Goal: Task Accomplishment & Management: Manage account settings

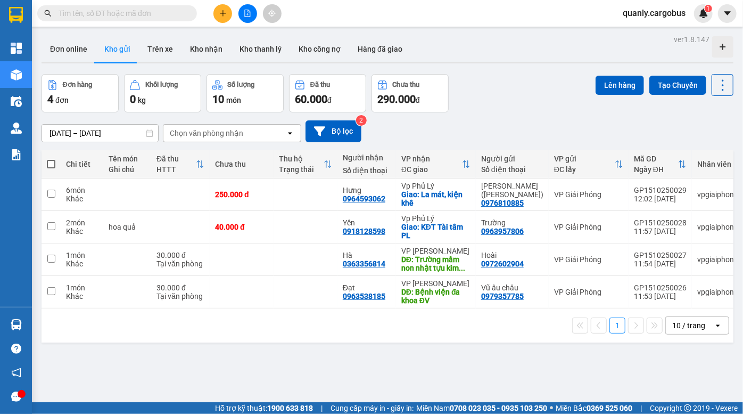
click at [247, 13] on icon "file-add" at bounding box center [247, 13] width 7 height 7
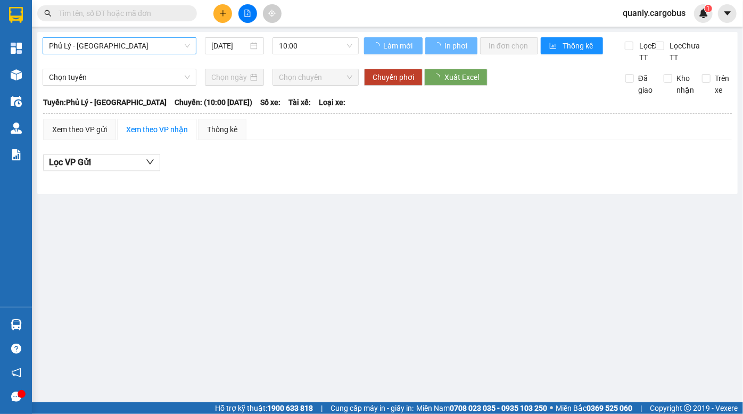
click at [142, 49] on span "Phủ Lý - [GEOGRAPHIC_DATA]" at bounding box center [119, 46] width 141 height 16
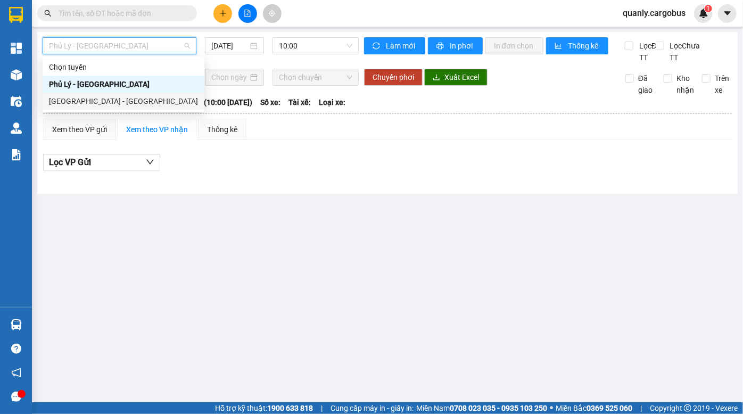
click at [129, 99] on div "[GEOGRAPHIC_DATA] - [GEOGRAPHIC_DATA]" at bounding box center [123, 101] width 149 height 12
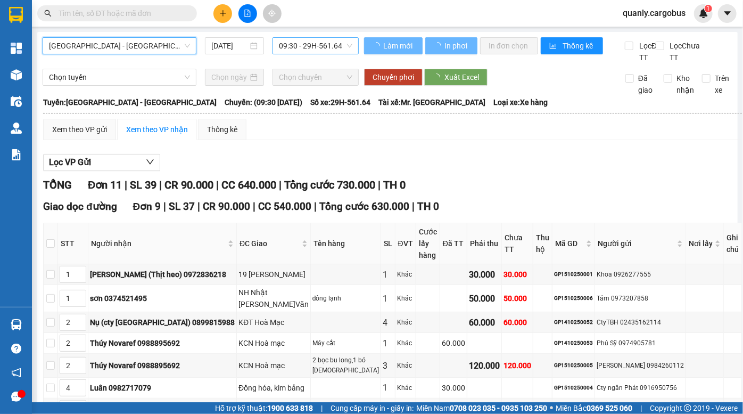
click at [309, 46] on span "09:30 - 29H-561.64" at bounding box center [315, 46] width 73 height 16
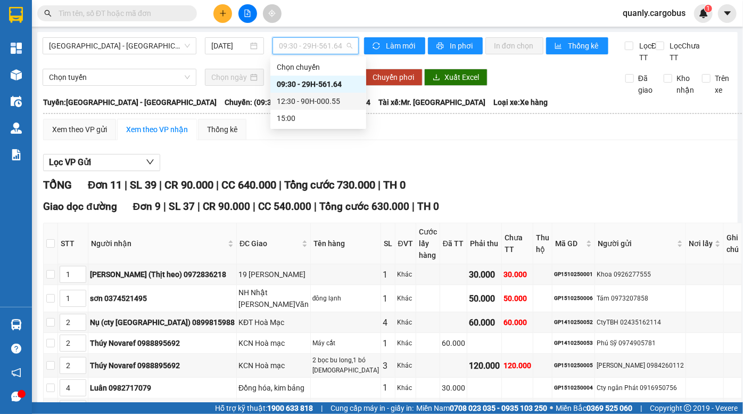
click at [309, 100] on div "12:30 - 90H-000.55" at bounding box center [318, 101] width 83 height 12
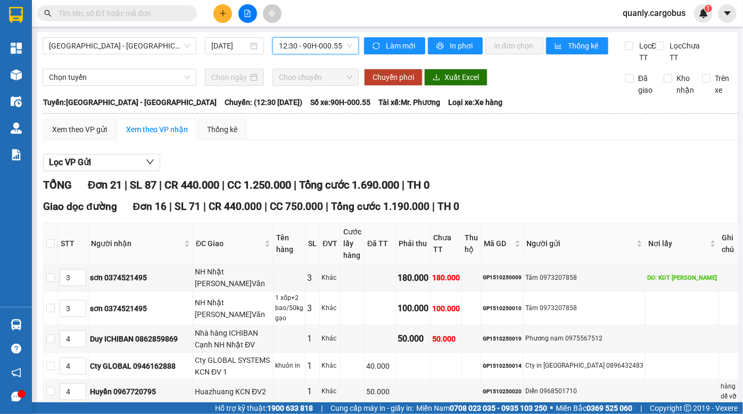
drag, startPoint x: 327, startPoint y: 198, endPoint x: 344, endPoint y: 214, distance: 23.3
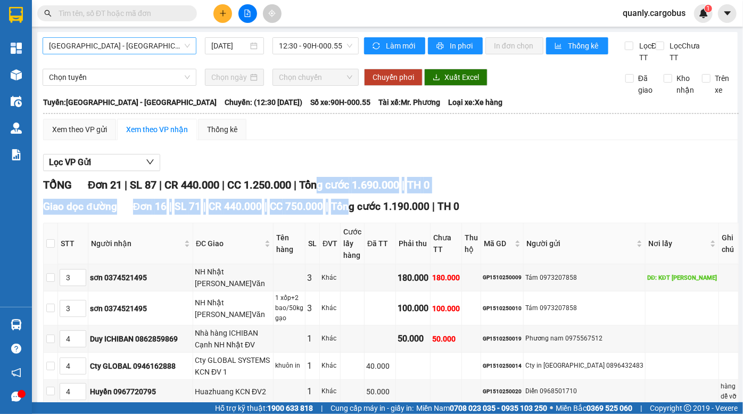
click at [137, 45] on span "[GEOGRAPHIC_DATA] - [GEOGRAPHIC_DATA]" at bounding box center [119, 46] width 141 height 16
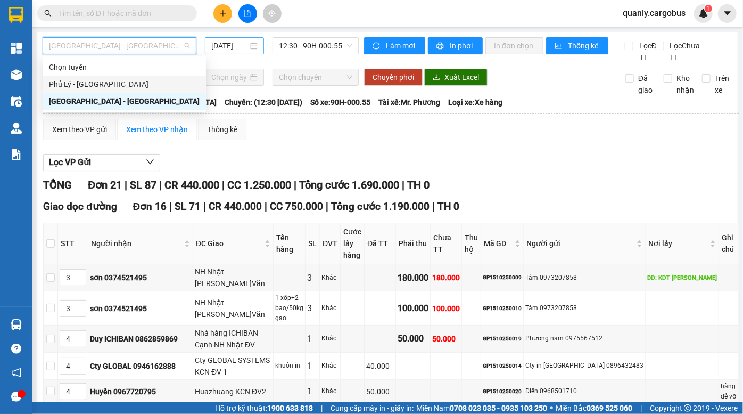
click at [222, 45] on input "[DATE]" at bounding box center [229, 46] width 37 height 12
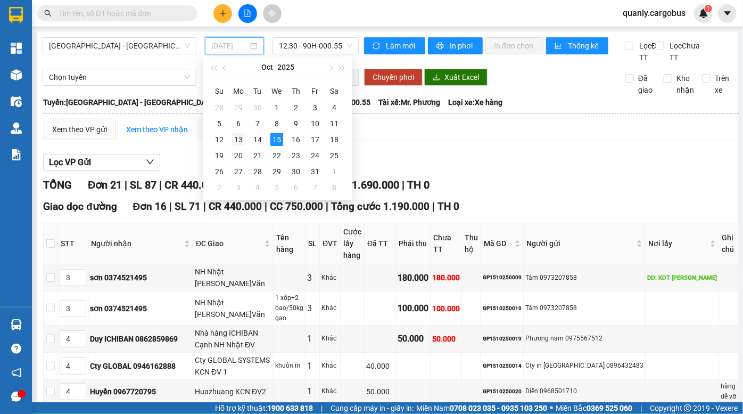
click at [240, 138] on div "13" at bounding box center [238, 139] width 13 height 13
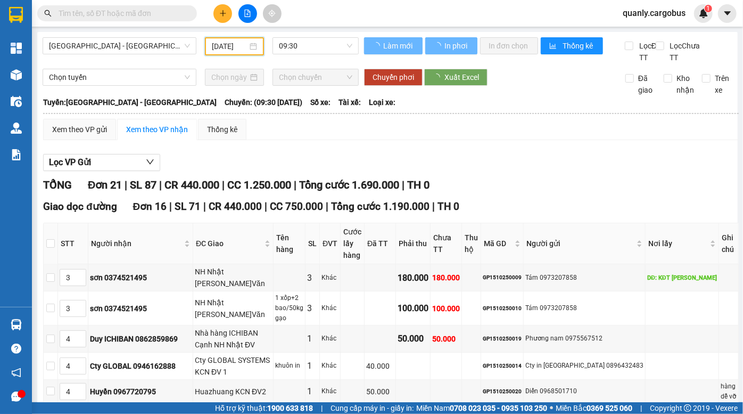
type input "13/10/2025"
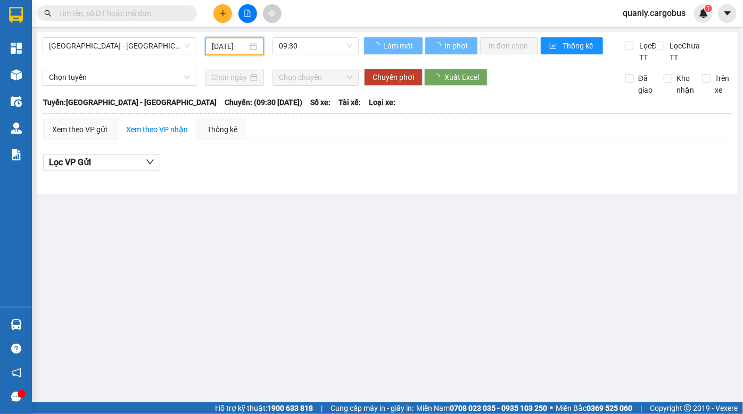
click at [302, 47] on span "09:30" at bounding box center [315, 46] width 73 height 16
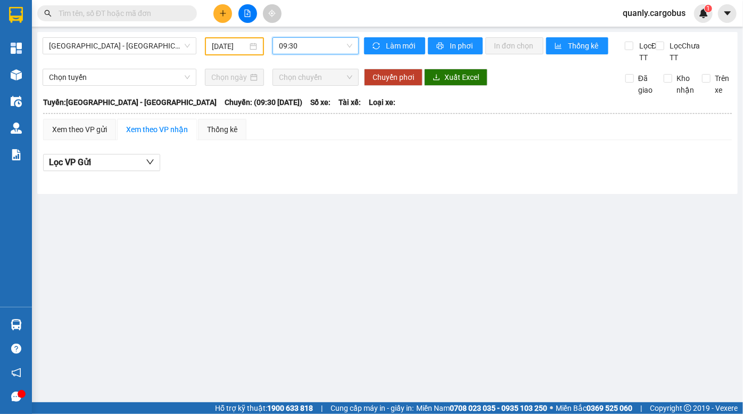
click at [304, 40] on span "09:30" at bounding box center [315, 46] width 73 height 16
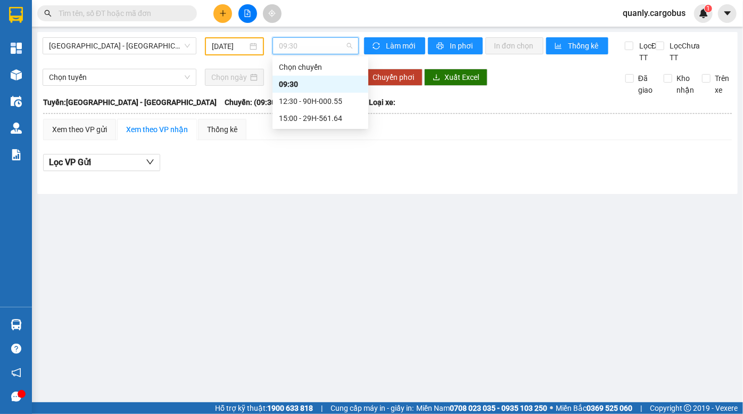
click at [304, 40] on span "09:30" at bounding box center [315, 46] width 73 height 16
click at [314, 101] on div "12:30 - 90H-000.55" at bounding box center [320, 101] width 83 height 12
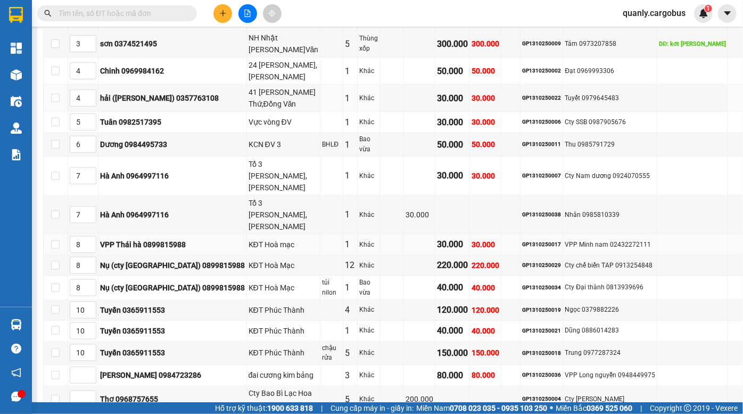
scroll to position [290, 0]
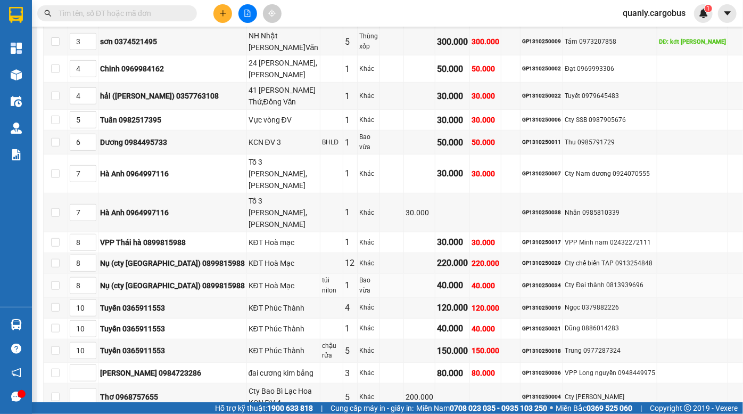
click at [548, 281] on div "GP1310250034" at bounding box center [541, 285] width 39 height 9
copy div "GP1310250034"
click at [104, 18] on input "text" at bounding box center [122, 13] width 126 height 12
paste input "GP1310250034"
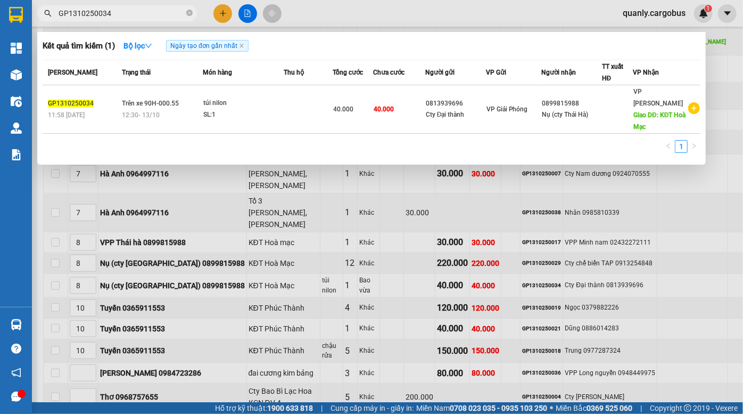
type input "GP1310250034"
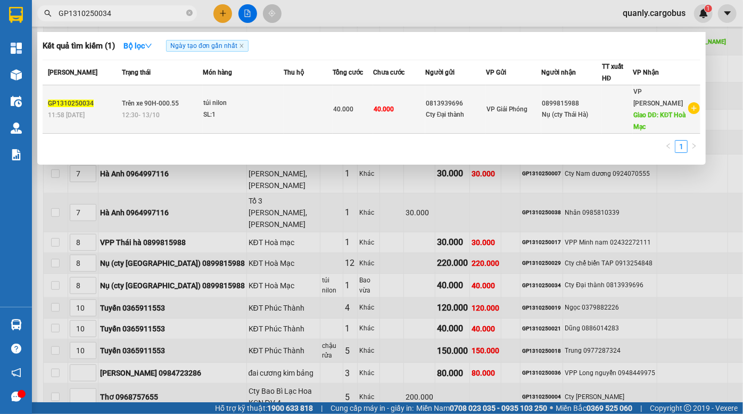
click at [476, 109] on div "Cty Đại thành" at bounding box center [456, 114] width 60 height 11
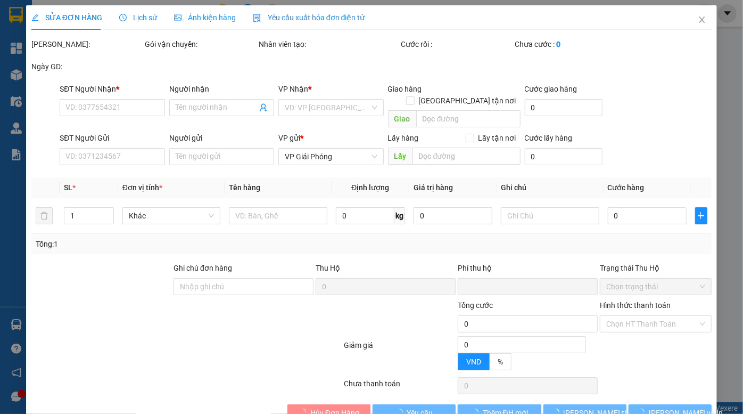
click at [208, 18] on span "Ảnh kiện hàng" at bounding box center [205, 17] width 62 height 9
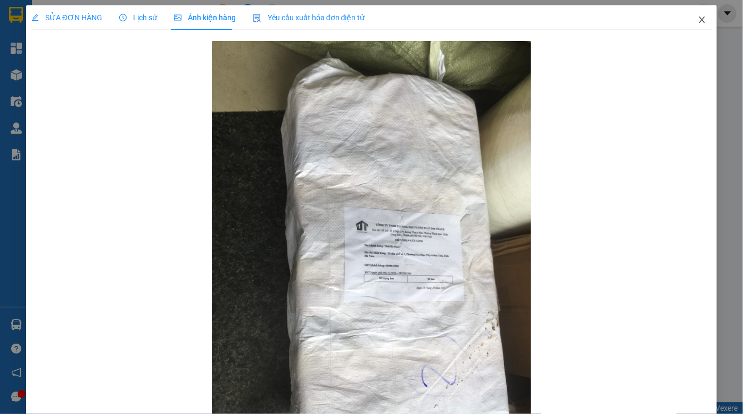
click at [699, 21] on icon "close" at bounding box center [702, 20] width 6 height 6
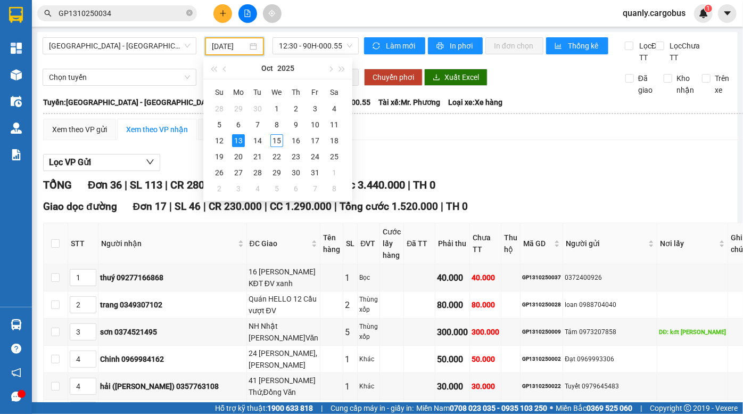
click at [226, 48] on input "13/10/2025" at bounding box center [230, 46] width 36 height 12
click at [277, 143] on div "15" at bounding box center [277, 140] width 13 height 13
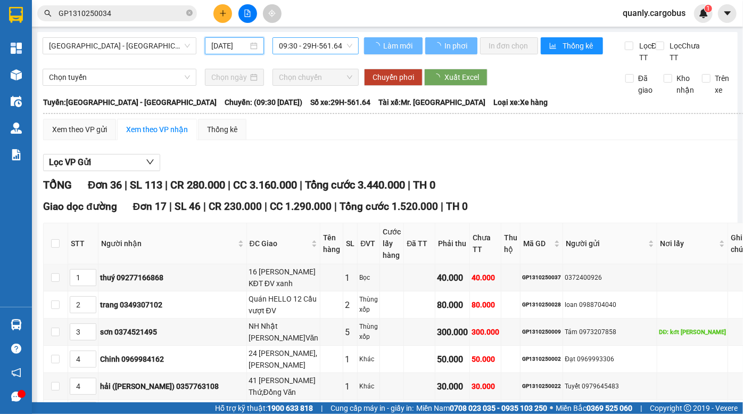
type input "[DATE]"
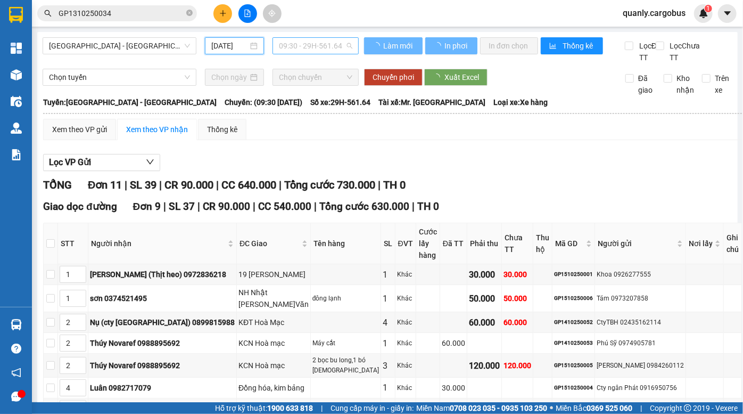
click at [314, 44] on span "09:30 - 29H-561.64" at bounding box center [315, 46] width 73 height 16
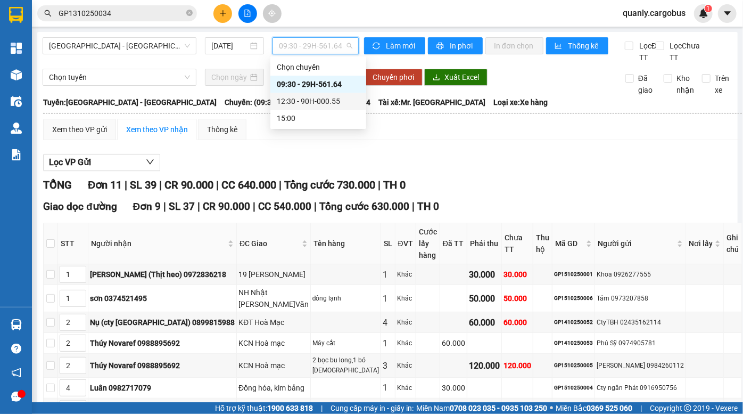
click at [313, 102] on div "12:30 - 90H-000.55" at bounding box center [318, 101] width 83 height 12
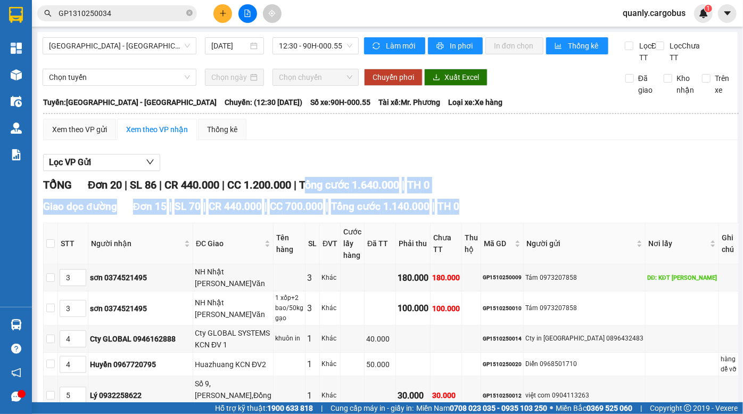
drag, startPoint x: 314, startPoint y: 192, endPoint x: 334, endPoint y: 227, distance: 40.4
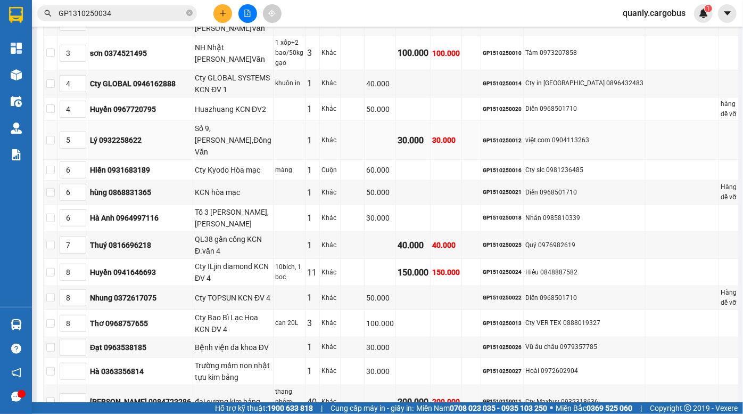
scroll to position [236, 0]
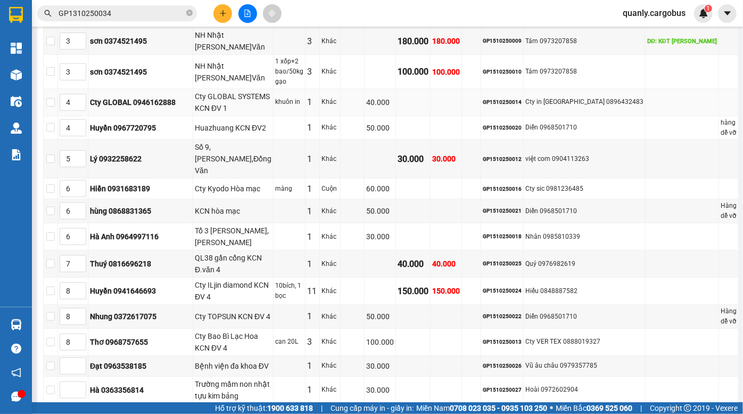
click at [127, 89] on td "Cty GLOBAL 0946162888" at bounding box center [140, 102] width 105 height 27
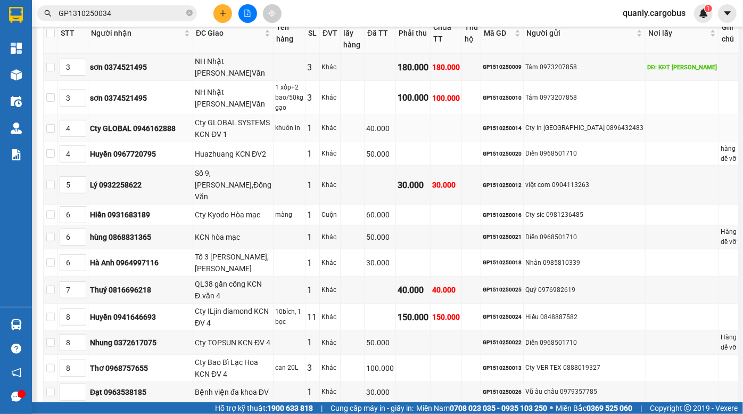
scroll to position [188, 0]
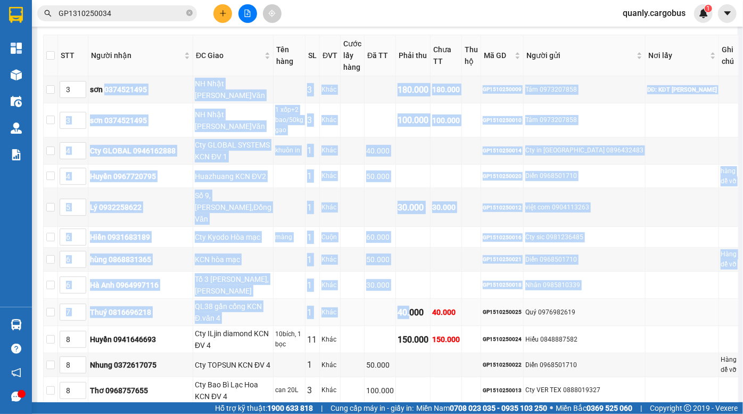
drag, startPoint x: 116, startPoint y: 86, endPoint x: 447, endPoint y: 265, distance: 376.7
click at [447, 265] on tbody "3 sơn 0374521495 NH Nhật TAMAYA Đ.Văn 3 Khác 180.000 180.000 GP1510250009 Tám 0…" at bounding box center [391, 281] width 695 height 410
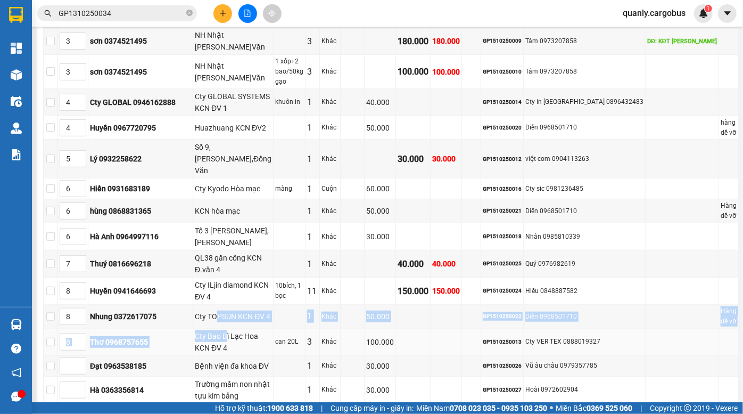
drag, startPoint x: 224, startPoint y: 301, endPoint x: 240, endPoint y: 312, distance: 19.5
click at [230, 307] on tbody "3 sơn 0374521495 NH Nhật TAMAYA Đ.Văn 3 Khác 180.000 180.000 GP1510250009 Tám 0…" at bounding box center [391, 233] width 695 height 410
click at [248, 330] on div "Cty Bao Bì Lạc Hoa KCN ĐV 4" at bounding box center [233, 341] width 77 height 23
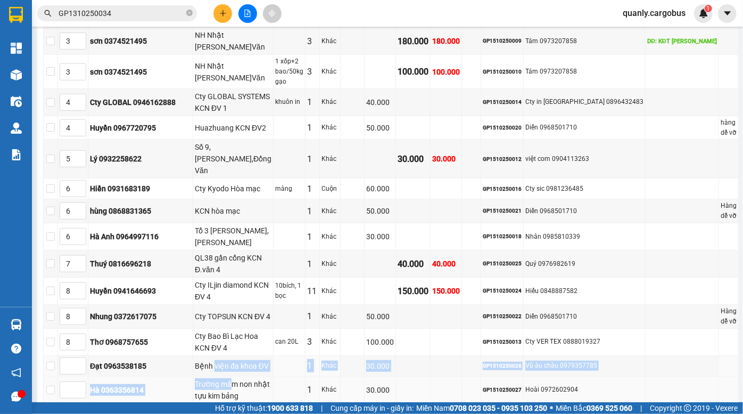
drag, startPoint x: 212, startPoint y: 329, endPoint x: 235, endPoint y: 346, distance: 28.1
click at [235, 346] on tbody "3 sơn 0374521495 NH Nhật TAMAYA Đ.Văn 3 Khác 180.000 180.000 GP1510250009 Tám 0…" at bounding box center [391, 233] width 695 height 410
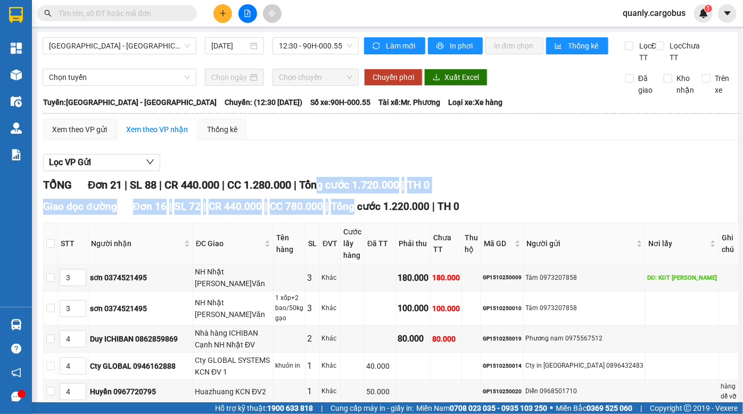
drag, startPoint x: 325, startPoint y: 196, endPoint x: 362, endPoint y: 218, distance: 43.5
click at [362, 212] on span "Tổng cước 1.220.000" at bounding box center [380, 206] width 99 height 12
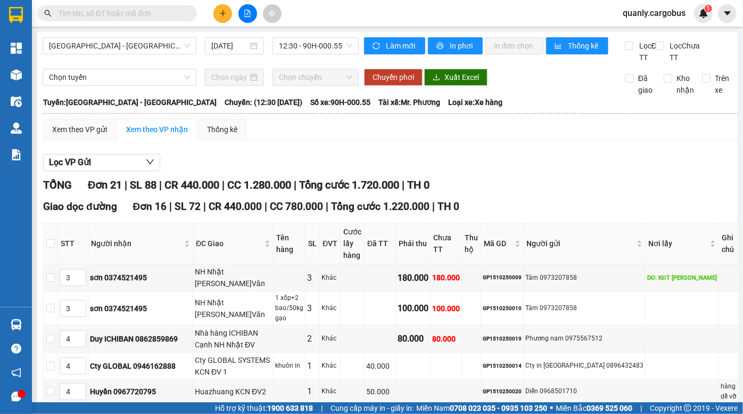
scroll to position [96, 0]
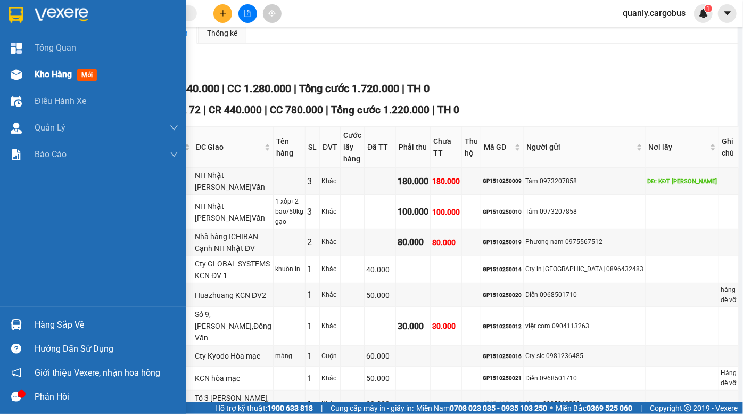
click at [11, 72] on img at bounding box center [16, 74] width 11 height 11
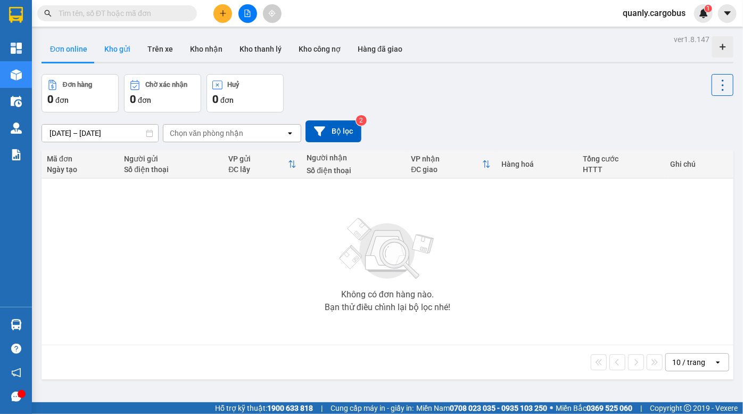
click at [115, 48] on button "Kho gửi" at bounding box center [117, 49] width 43 height 26
type input "[DATE] – [DATE]"
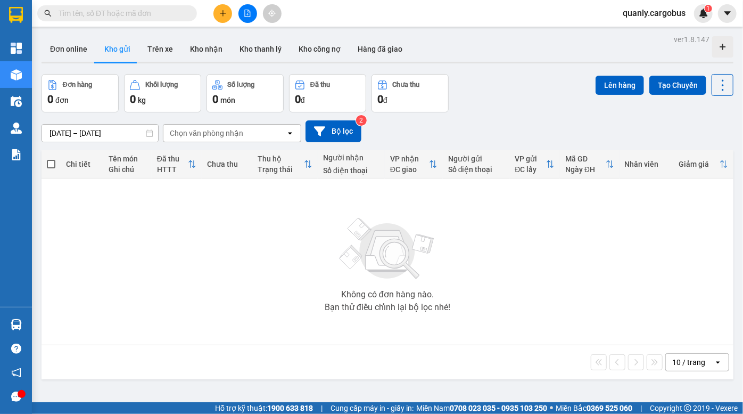
click at [251, 12] on button at bounding box center [248, 13] width 19 height 19
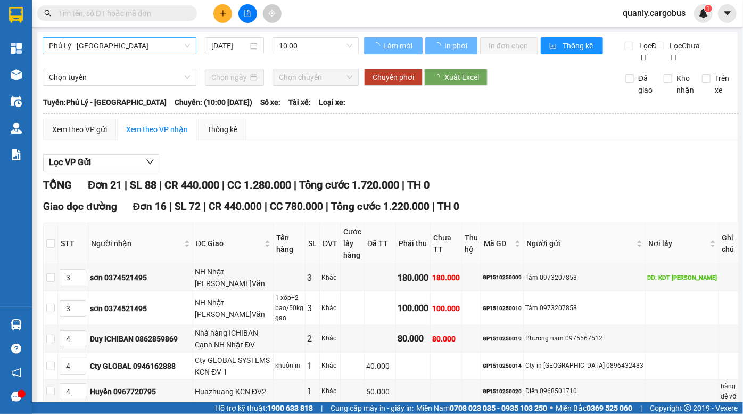
click at [126, 47] on span "Phủ Lý - [GEOGRAPHIC_DATA]" at bounding box center [119, 46] width 141 height 16
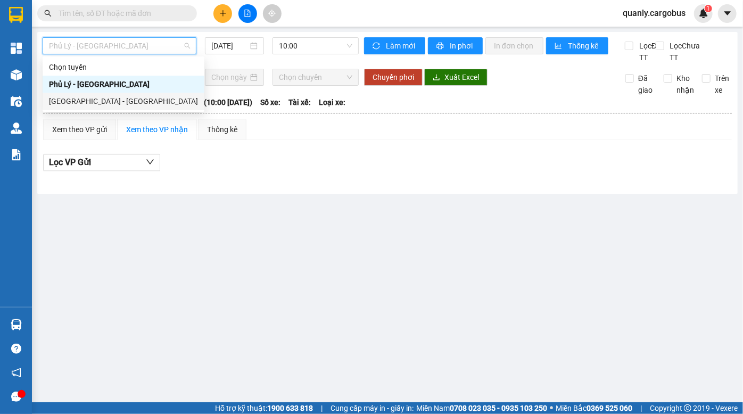
click at [103, 98] on div "[GEOGRAPHIC_DATA] - [GEOGRAPHIC_DATA]" at bounding box center [123, 101] width 149 height 12
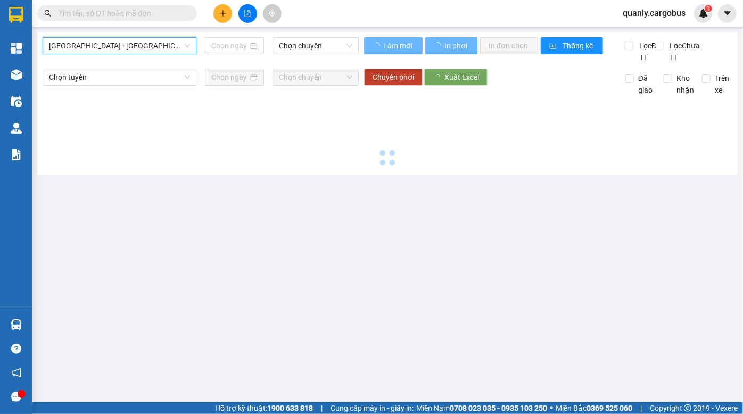
type input "[DATE]"
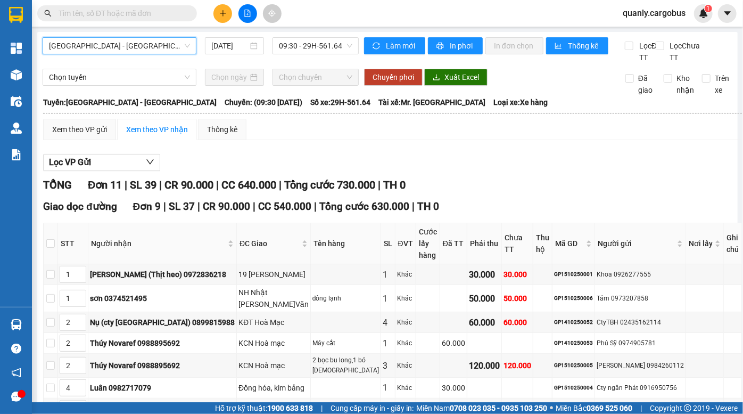
click at [320, 191] on span "Tổng cước 730.000" at bounding box center [329, 184] width 91 height 13
click at [298, 43] on span "09:30 - 29H-561.64" at bounding box center [315, 46] width 73 height 16
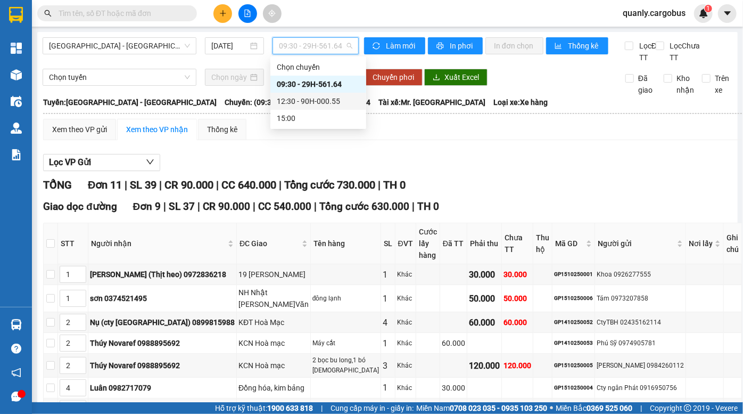
click at [301, 100] on div "12:30 - 90H-000.55" at bounding box center [318, 101] width 83 height 12
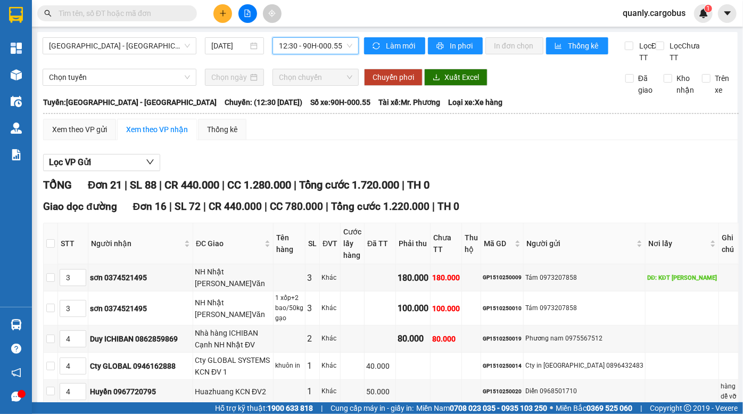
click at [306, 244] on th "Tên hàng" at bounding box center [290, 243] width 32 height 41
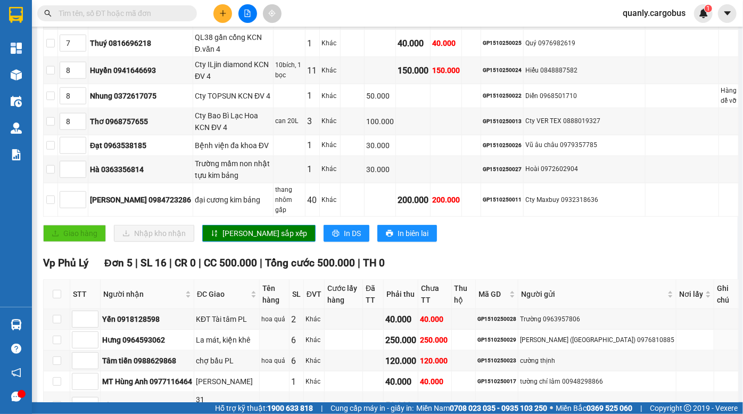
scroll to position [436, 0]
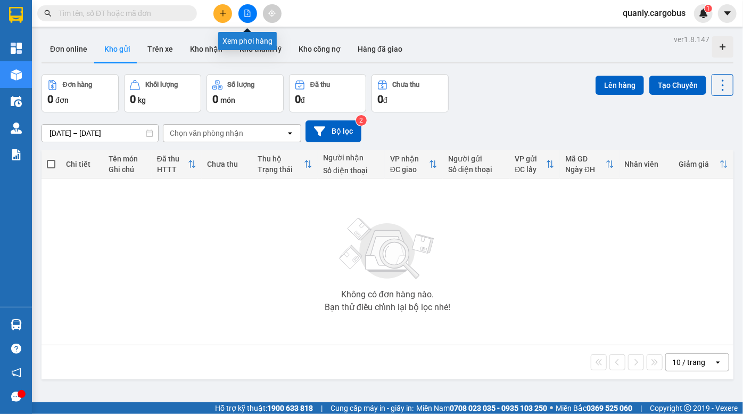
drag, startPoint x: 244, startPoint y: 12, endPoint x: 247, endPoint y: 24, distance: 12.5
click at [245, 12] on icon "file-add" at bounding box center [248, 13] width 6 height 7
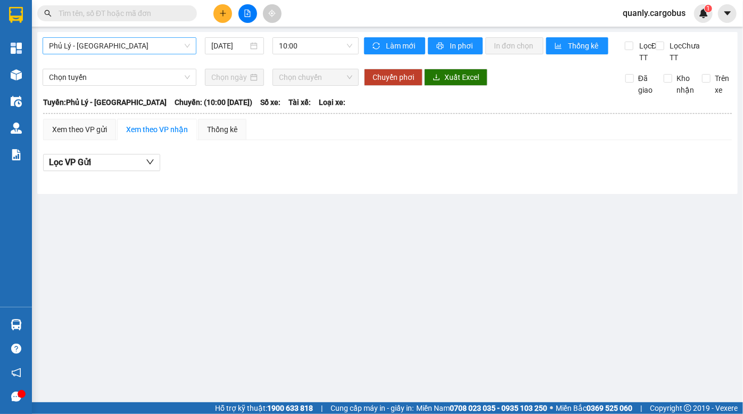
click at [129, 46] on span "Phủ Lý - [GEOGRAPHIC_DATA]" at bounding box center [119, 46] width 141 height 16
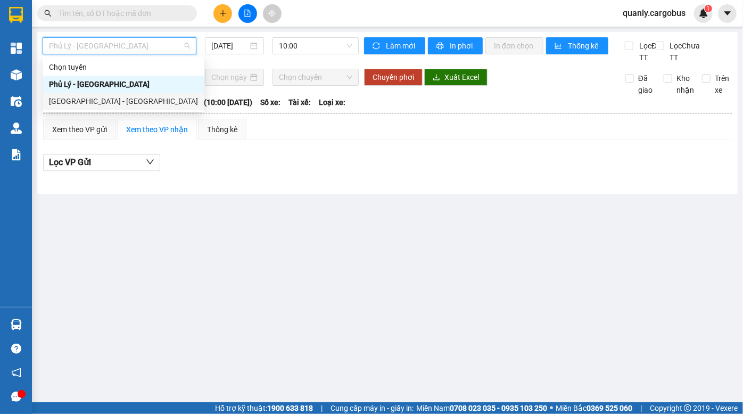
click at [107, 99] on div "[GEOGRAPHIC_DATA] - [GEOGRAPHIC_DATA]" at bounding box center [123, 101] width 149 height 12
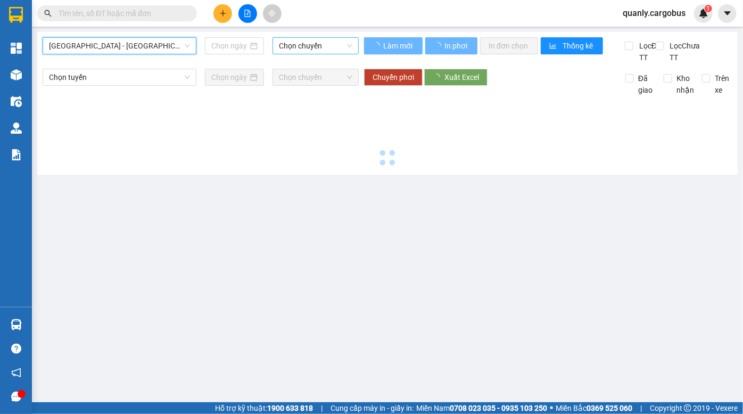
type input "[DATE]"
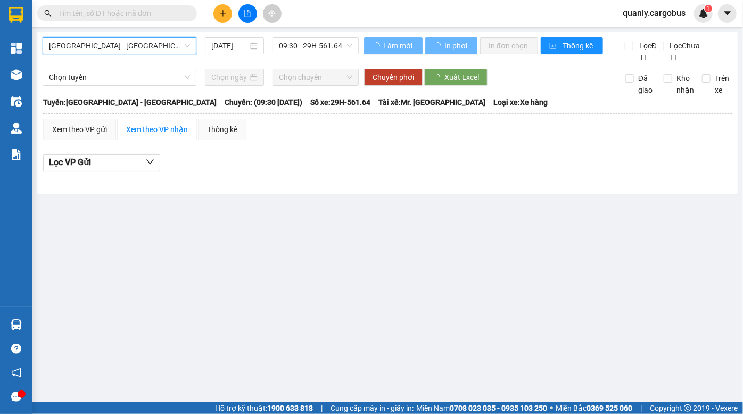
click at [301, 48] on span "09:30 - 29H-561.64" at bounding box center [315, 46] width 73 height 16
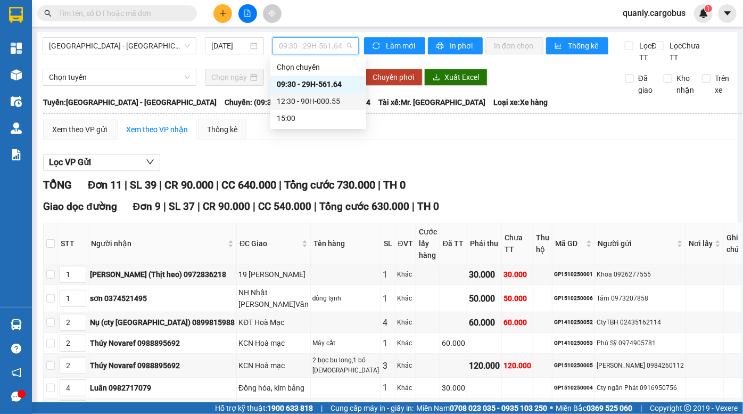
click at [317, 99] on div "12:30 - 90H-000.55" at bounding box center [318, 101] width 83 height 12
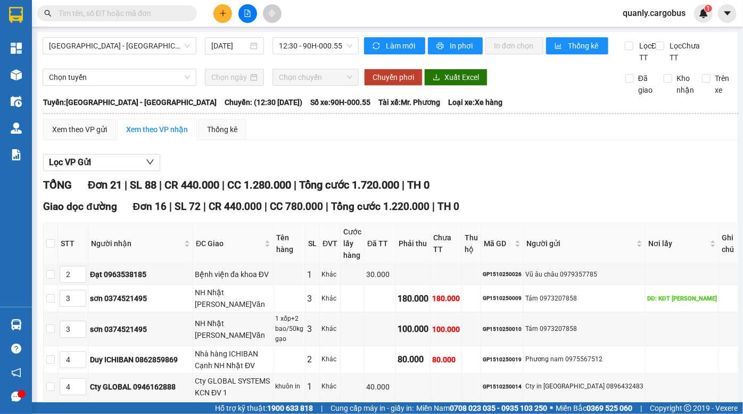
click at [348, 166] on div "Lọc VP Gửi" at bounding box center [391, 163] width 696 height 18
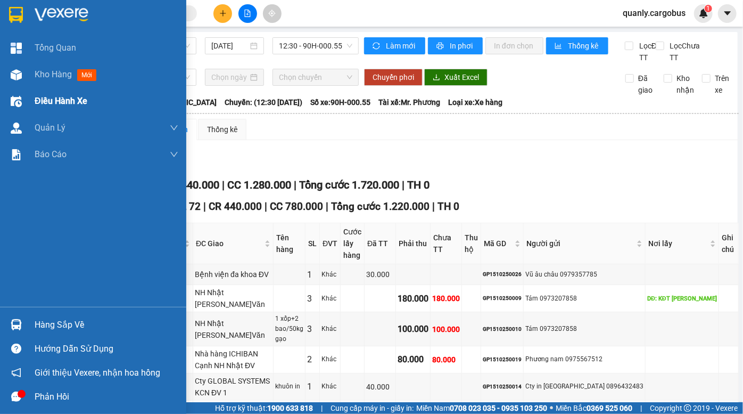
drag, startPoint x: 11, startPoint y: 71, endPoint x: 87, endPoint y: 96, distance: 80.3
click at [11, 71] on img at bounding box center [16, 74] width 11 height 11
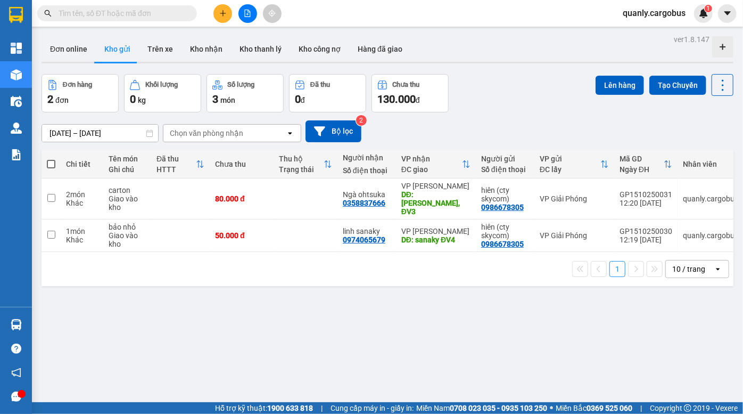
click at [51, 161] on span at bounding box center [51, 164] width 9 height 9
click at [51, 159] on input "checkbox" at bounding box center [51, 159] width 0 height 0
checkbox input "true"
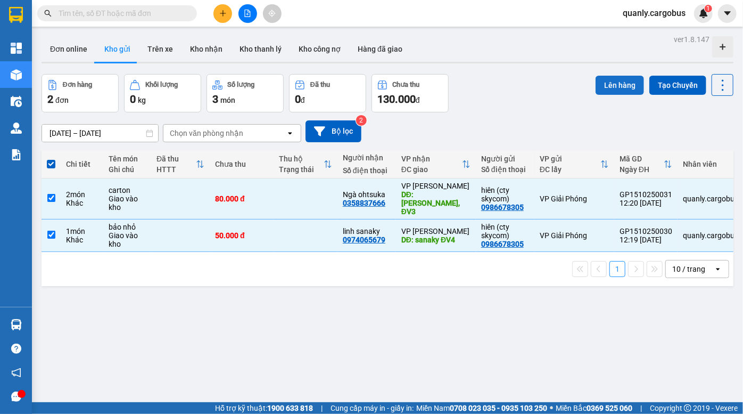
click at [616, 80] on button "Lên hàng" at bounding box center [620, 85] width 48 height 19
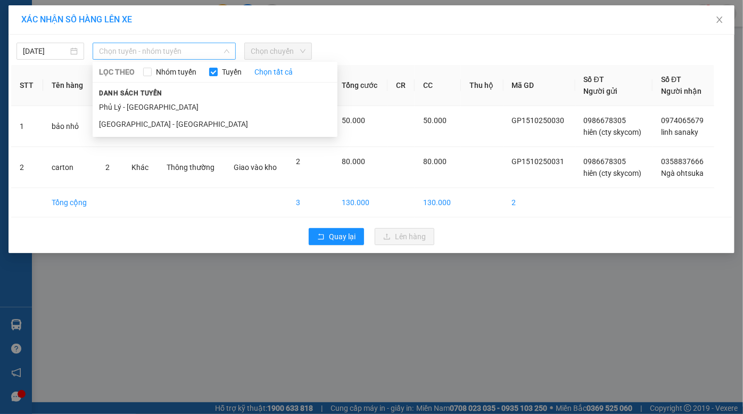
click at [169, 50] on span "Chọn tuyến - nhóm tuyến" at bounding box center [164, 51] width 131 height 16
click at [157, 118] on li "[GEOGRAPHIC_DATA] - [GEOGRAPHIC_DATA]" at bounding box center [215, 124] width 245 height 17
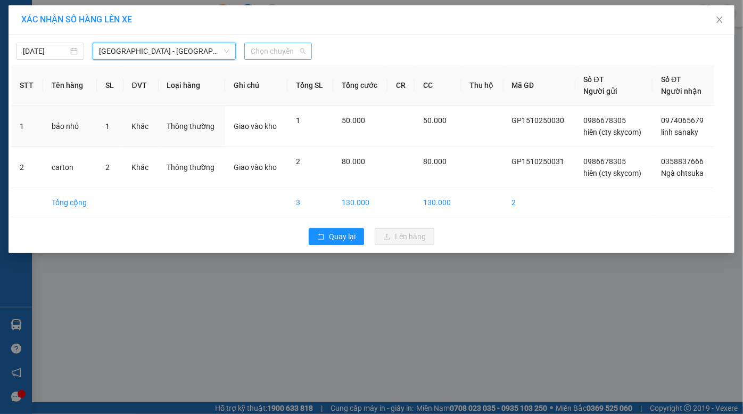
click at [279, 43] on span "Chọn chuyến" at bounding box center [278, 51] width 55 height 16
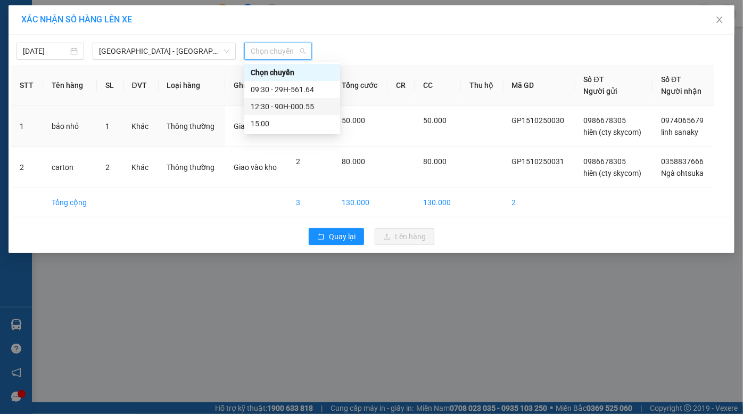
click at [286, 104] on div "12:30 - 90H-000.55" at bounding box center [292, 107] width 83 height 12
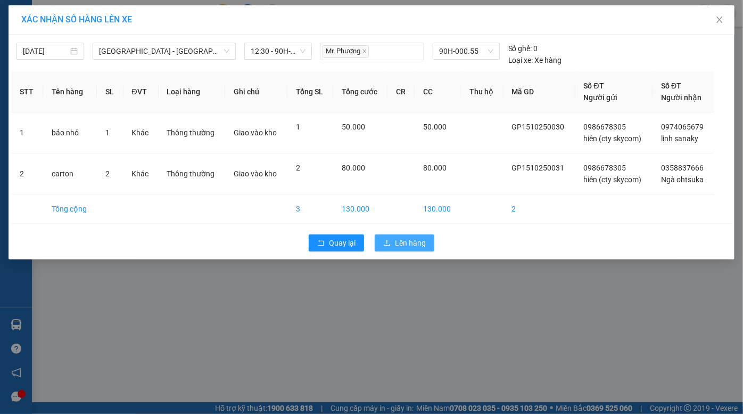
click at [419, 243] on span "Lên hàng" at bounding box center [410, 243] width 31 height 12
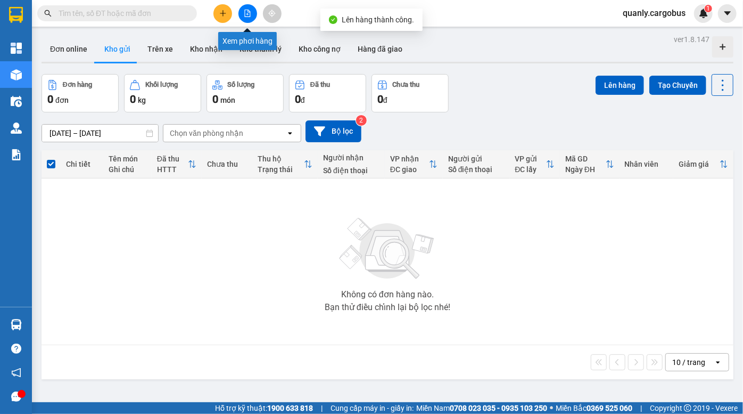
click at [245, 13] on icon "file-add" at bounding box center [248, 13] width 6 height 7
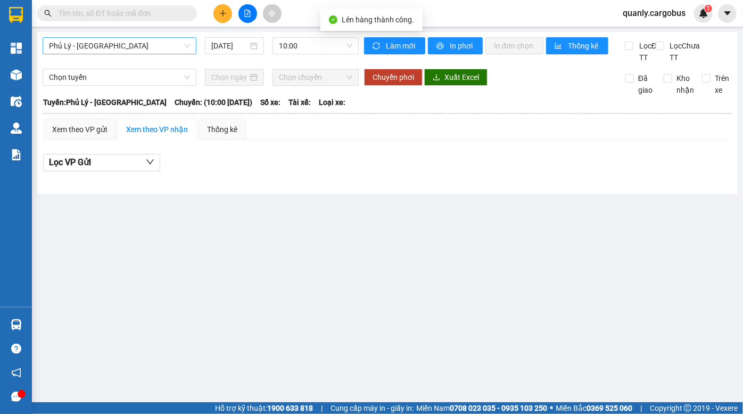
click at [122, 42] on span "Phủ Lý - [GEOGRAPHIC_DATA]" at bounding box center [119, 46] width 141 height 16
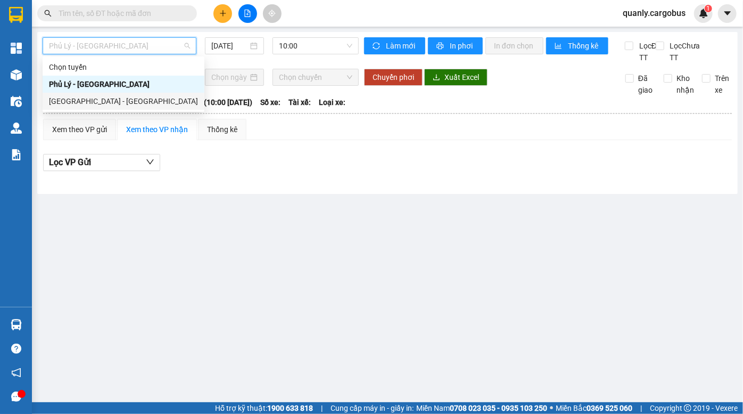
click at [103, 97] on div "[GEOGRAPHIC_DATA] - [GEOGRAPHIC_DATA]" at bounding box center [123, 101] width 149 height 12
type input "[DATE]"
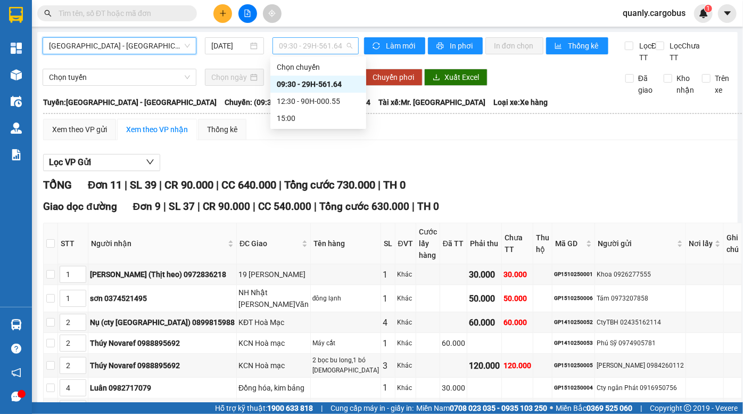
click at [314, 44] on span "09:30 - 29H-561.64" at bounding box center [315, 46] width 73 height 16
click at [313, 95] on div "12:30 - 90H-000.55" at bounding box center [318, 101] width 83 height 12
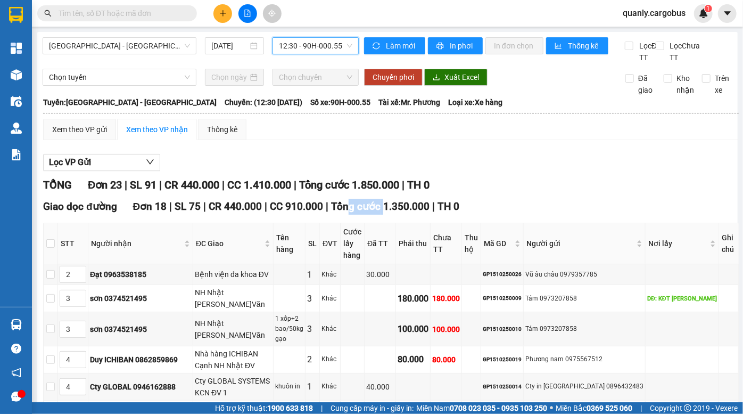
drag, startPoint x: 346, startPoint y: 207, endPoint x: 388, endPoint y: 226, distance: 46.5
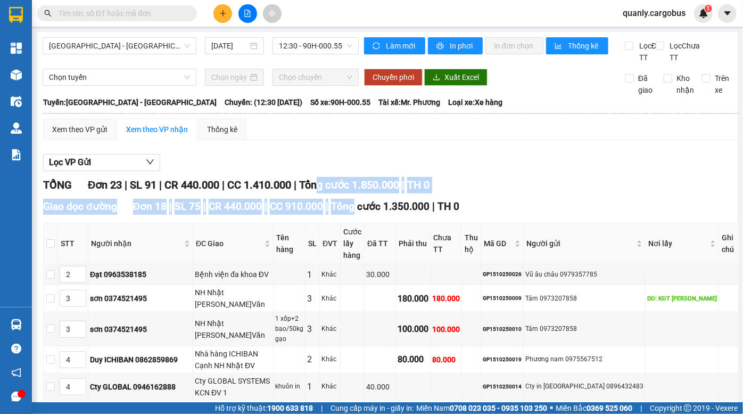
drag, startPoint x: 330, startPoint y: 197, endPoint x: 372, endPoint y: 234, distance: 56.2
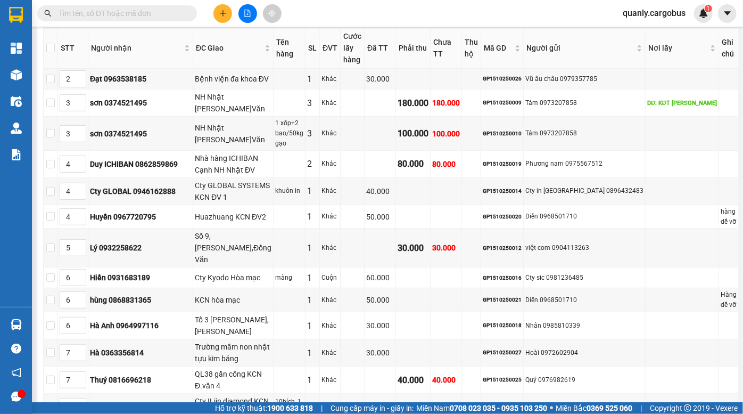
scroll to position [169, 0]
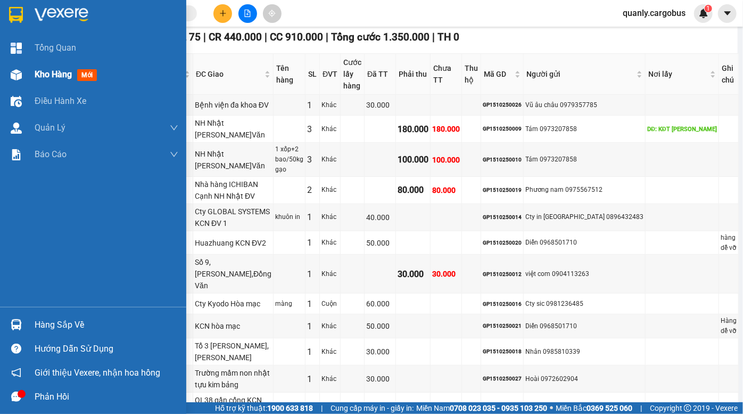
click at [20, 80] on div at bounding box center [16, 74] width 19 height 19
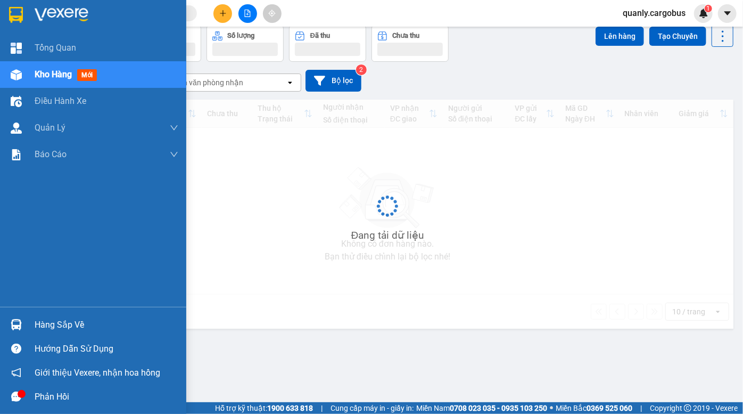
scroll to position [48, 0]
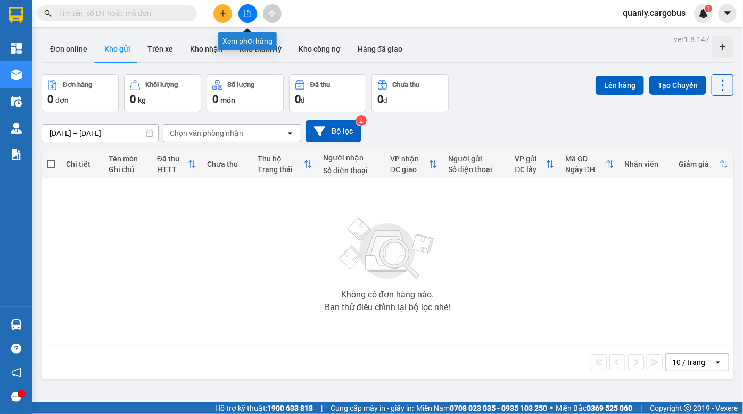
click at [252, 16] on button at bounding box center [248, 13] width 19 height 19
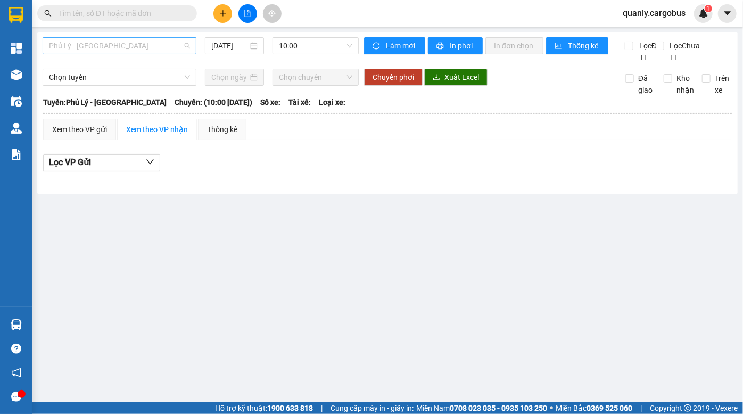
click at [124, 46] on span "Phủ Lý - [GEOGRAPHIC_DATA]" at bounding box center [119, 46] width 141 height 16
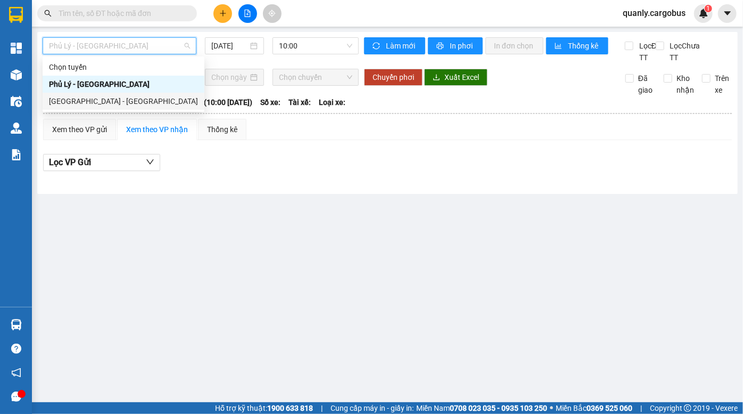
click at [117, 97] on div "[GEOGRAPHIC_DATA] - [GEOGRAPHIC_DATA]" at bounding box center [123, 101] width 149 height 12
type input "[DATE]"
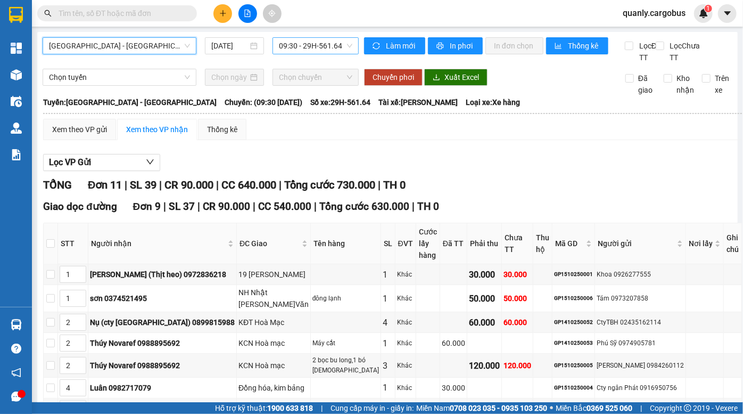
click at [298, 43] on span "09:30 - 29H-561.64" at bounding box center [315, 46] width 73 height 16
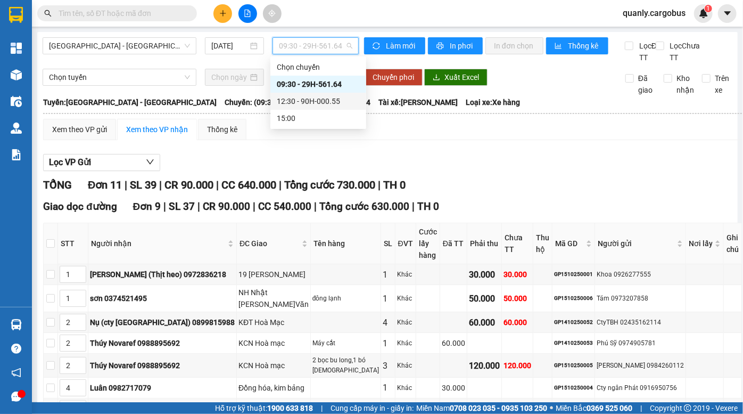
click at [313, 97] on div "12:30 - 90H-000.55" at bounding box center [318, 101] width 83 height 12
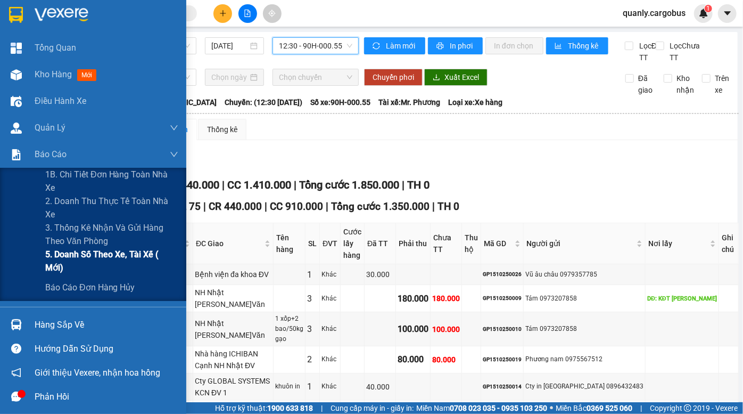
click at [127, 256] on span "5. Doanh số theo xe, tài xế ( mới)" at bounding box center [111, 261] width 133 height 27
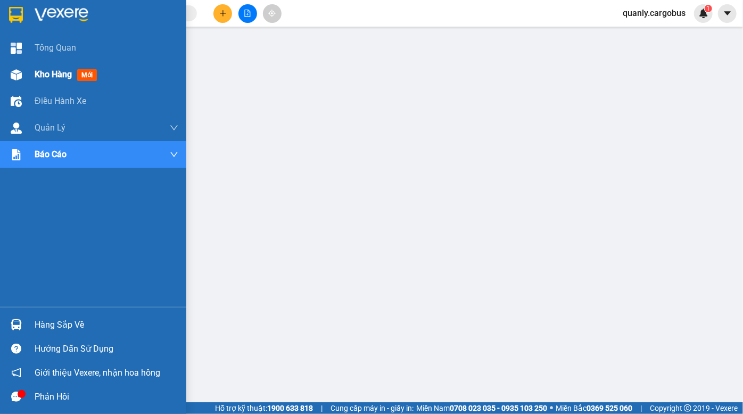
click at [21, 76] on img at bounding box center [16, 74] width 11 height 11
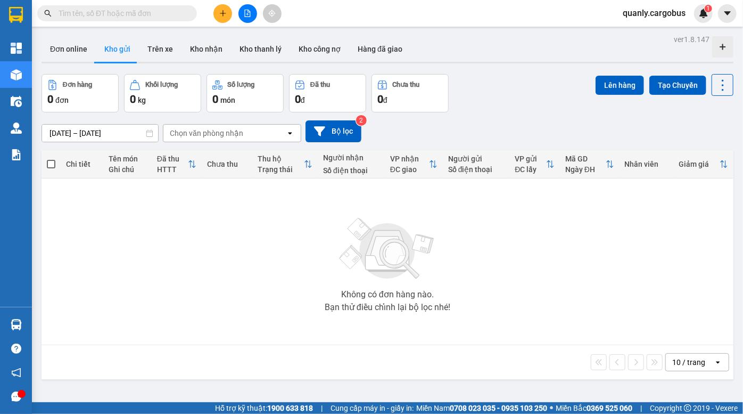
click at [500, 101] on div "Đơn hàng 0 đơn Khối lượng 0 kg Số lượng 0 món Đã thu 0 đ Chưa thu 0 đ Lên hàng …" at bounding box center [388, 93] width 692 height 38
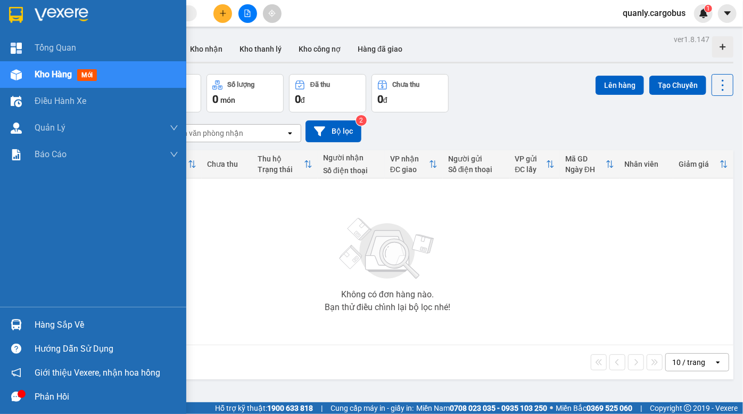
click at [17, 76] on img at bounding box center [16, 74] width 11 height 11
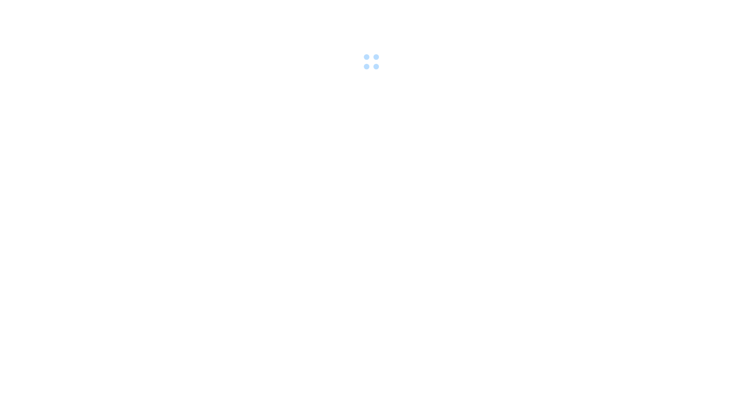
click at [117, 55] on div at bounding box center [371, 36] width 743 height 73
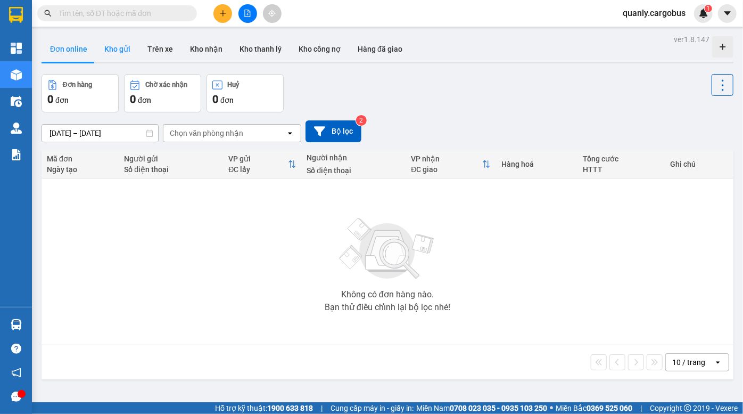
click at [122, 48] on button "Kho gửi" at bounding box center [117, 49] width 43 height 26
type input "[DATE] – [DATE]"
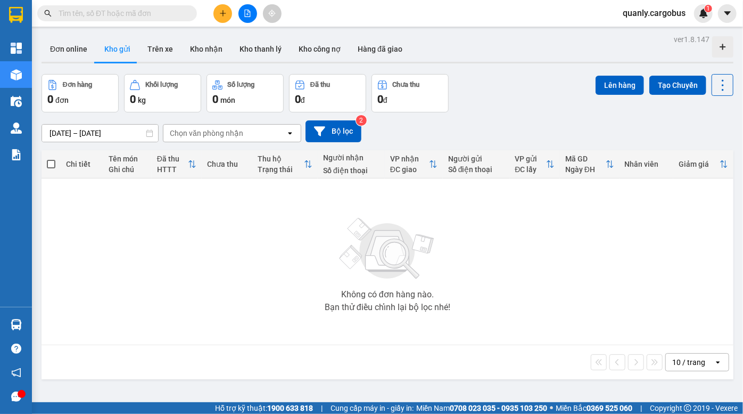
click at [506, 81] on div "Đơn hàng 0 đơn Khối lượng 0 kg Số lượng 0 món Đã thu 0 đ Chưa thu 0 đ Lên hàng …" at bounding box center [388, 93] width 692 height 38
click at [243, 13] on button at bounding box center [248, 13] width 19 height 19
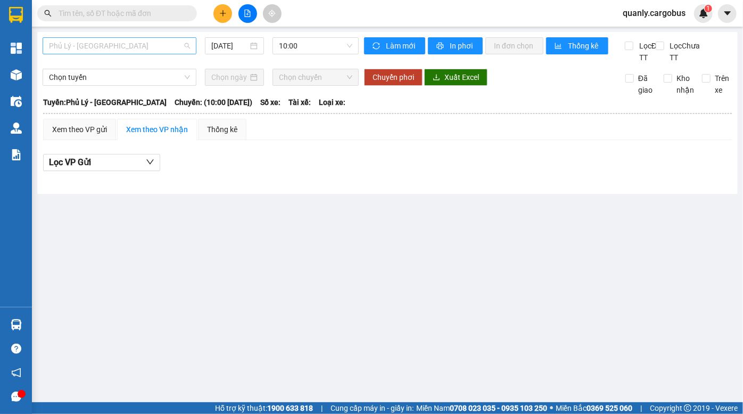
click at [116, 46] on span "Phủ Lý - [GEOGRAPHIC_DATA]" at bounding box center [119, 46] width 141 height 16
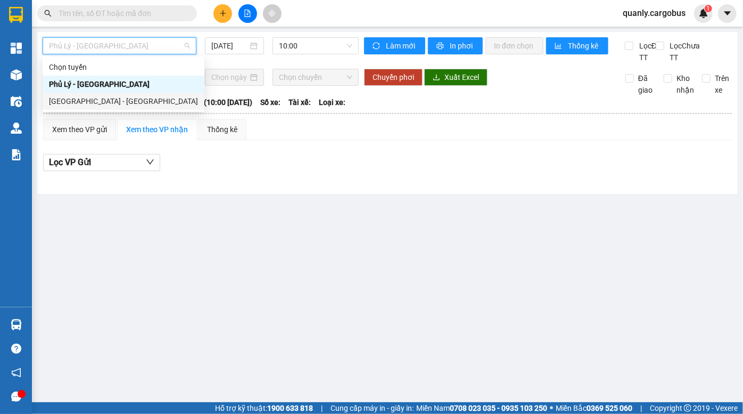
click at [98, 107] on div "[GEOGRAPHIC_DATA] - [GEOGRAPHIC_DATA]" at bounding box center [124, 101] width 162 height 17
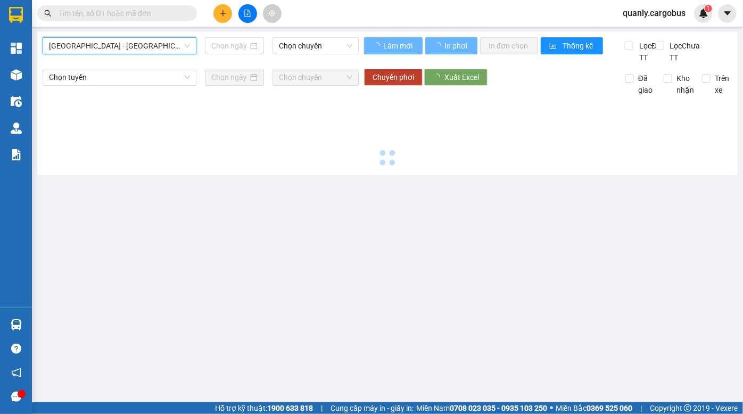
type input "[DATE]"
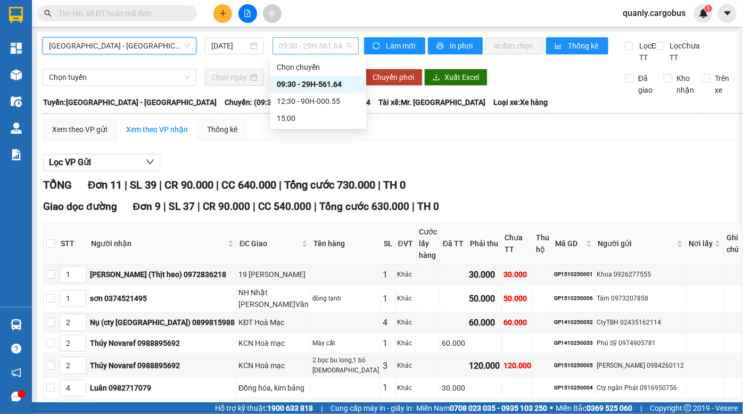
click at [323, 43] on span "09:30 - 29H-561.64" at bounding box center [315, 46] width 73 height 16
click at [315, 96] on div "12:30 - 90H-000.55" at bounding box center [318, 101] width 83 height 12
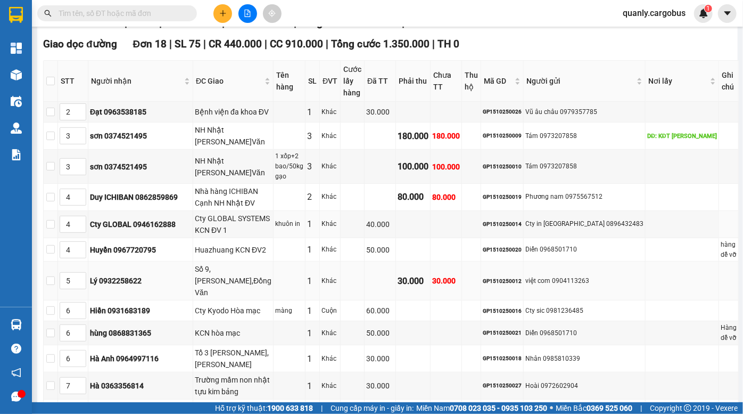
scroll to position [193, 0]
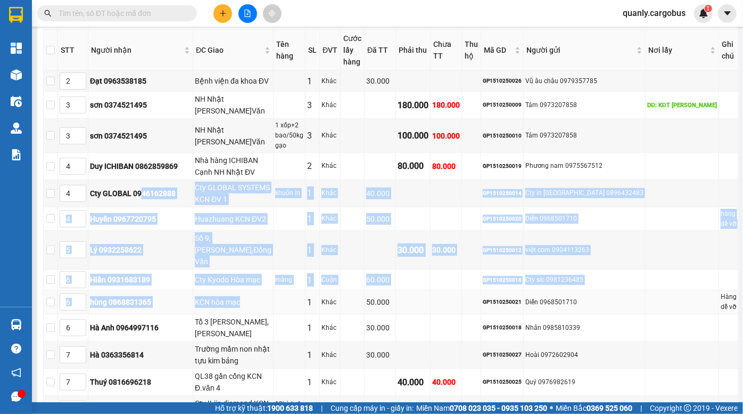
drag, startPoint x: 153, startPoint y: 176, endPoint x: 241, endPoint y: 275, distance: 132.4
click at [241, 275] on tbody "2 Đạt 0963538185 Bệnh viện đa khoa ĐV 1 Khác 30.000 GP1510250026 Vũ âu châu 097…" at bounding box center [391, 323] width 695 height 504
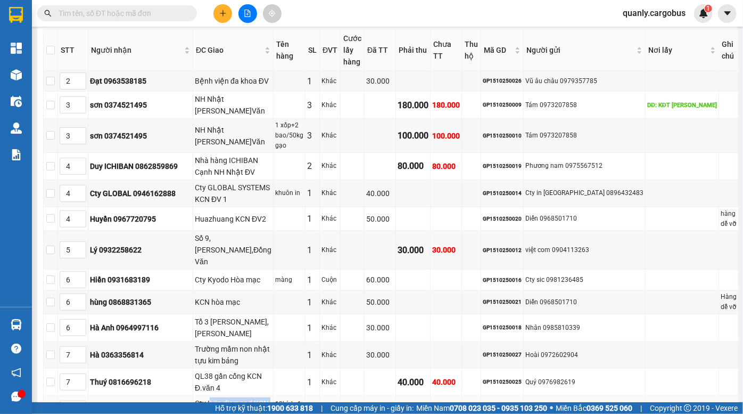
drag, startPoint x: 213, startPoint y: 371, endPoint x: 271, endPoint y: 375, distance: 58.2
click at [271, 397] on div "Cty ILjin diamond KCN ĐV 4" at bounding box center [233, 408] width 77 height 23
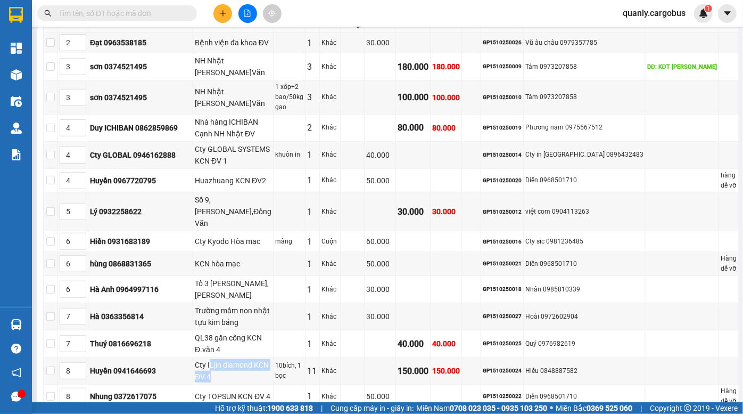
scroll to position [290, 0]
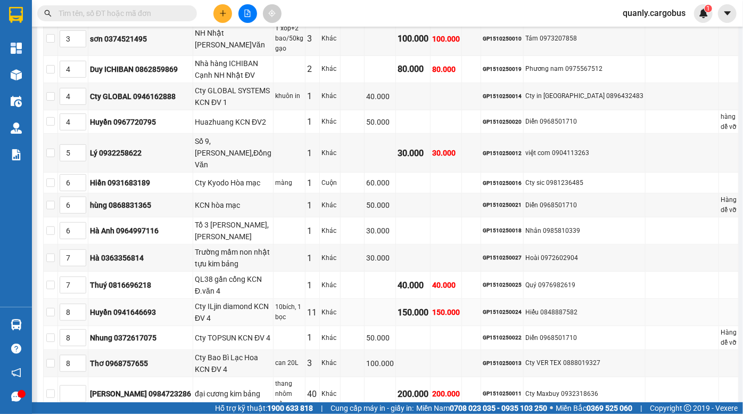
click at [522, 308] on div "GP1510250024" at bounding box center [502, 312] width 39 height 9
copy div "GP1510250024"
click at [164, 10] on input "text" at bounding box center [122, 13] width 126 height 12
paste input "GP1510250024"
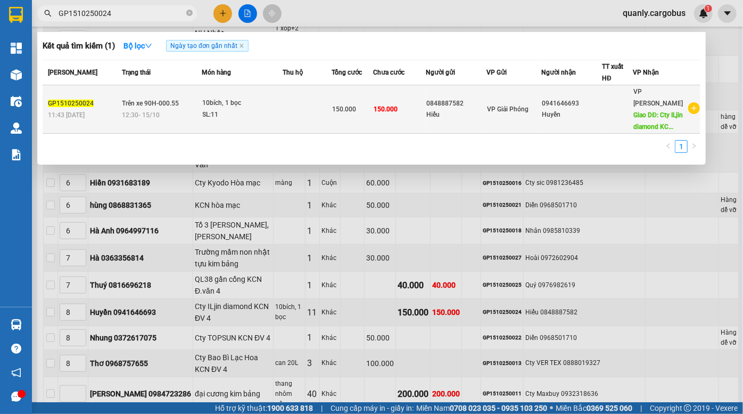
type input "GP1510250024"
click at [426, 100] on td "150.000" at bounding box center [399, 109] width 53 height 48
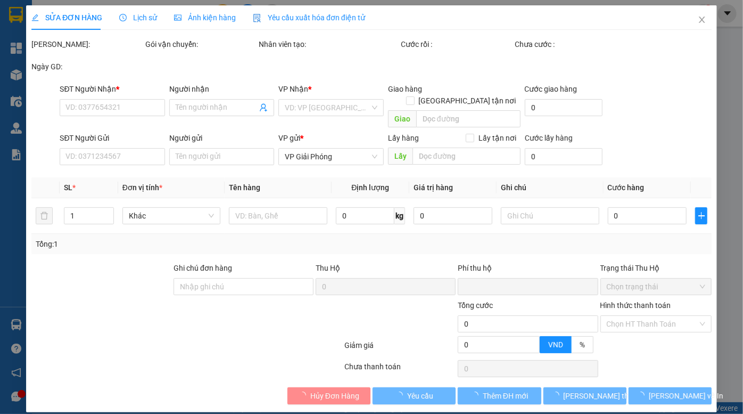
type input "0941646693"
type input "Huyền"
type input "Cty ILjin diamond KCN ĐV 4"
type input "0848887582"
type input "Hiếu"
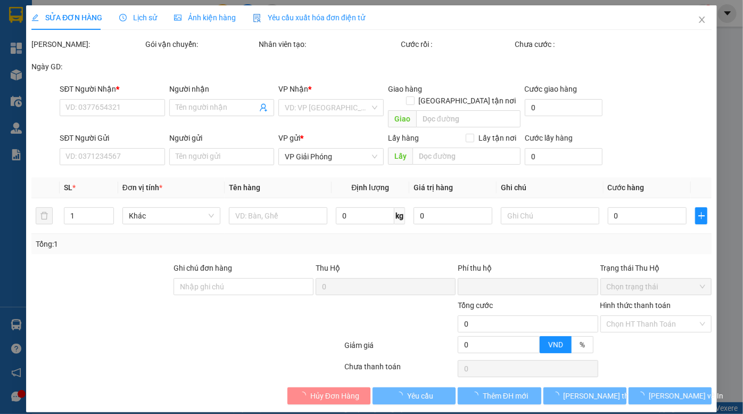
type input "0"
type input "150.000"
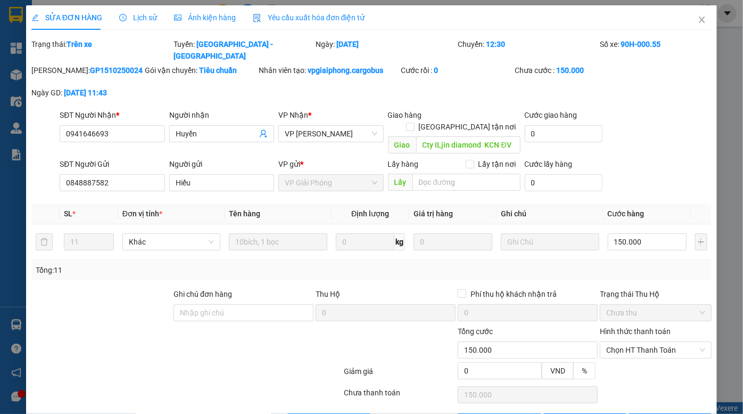
click at [200, 11] on div "Ảnh kiện hàng" at bounding box center [205, 17] width 62 height 24
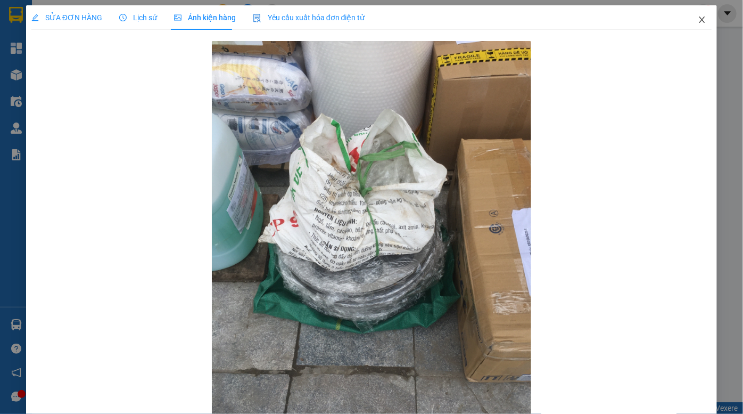
click at [698, 21] on icon "close" at bounding box center [702, 19] width 9 height 9
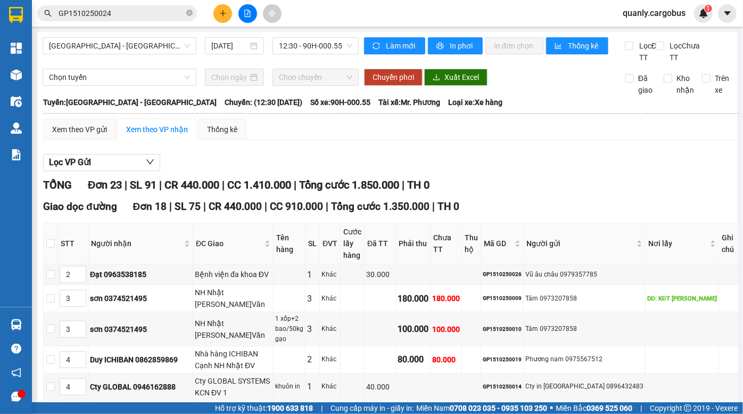
drag, startPoint x: 378, startPoint y: 185, endPoint x: 392, endPoint y: 212, distance: 30.5
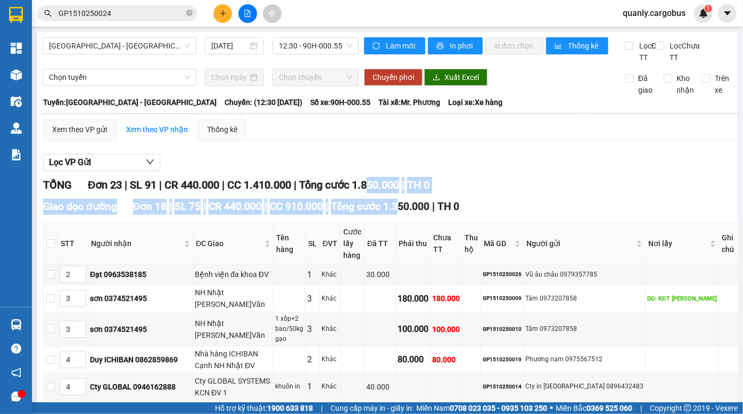
click at [392, 212] on span "Tổng cước 1.350.000" at bounding box center [380, 206] width 99 height 12
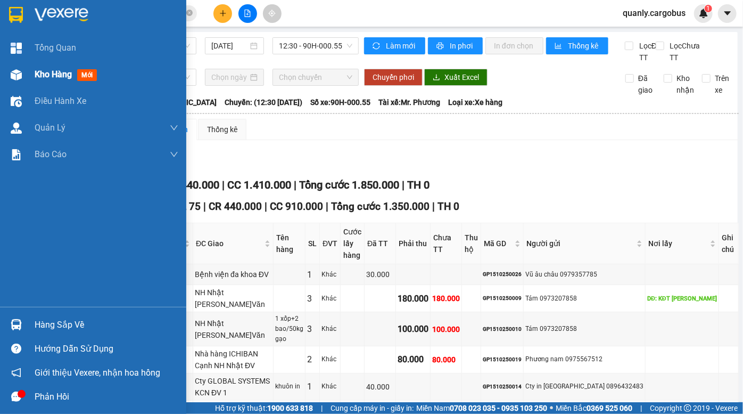
click at [18, 72] on img at bounding box center [16, 74] width 11 height 11
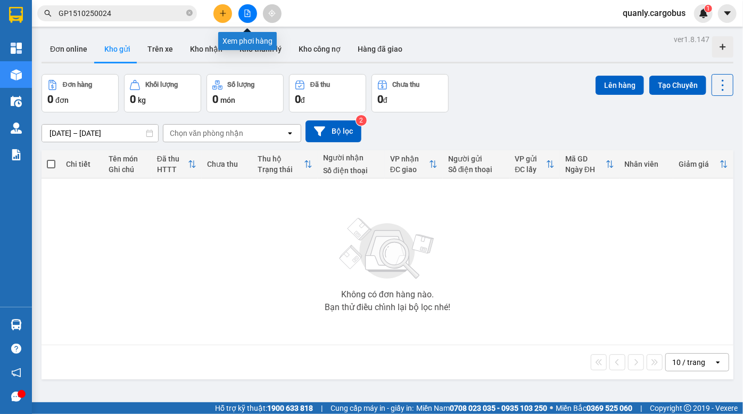
click at [242, 14] on button at bounding box center [248, 13] width 19 height 19
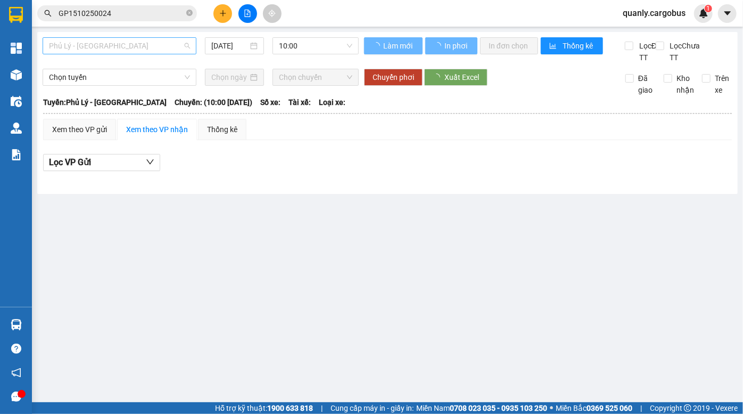
click at [120, 42] on span "Phủ Lý - Hà Nội" at bounding box center [119, 46] width 141 height 16
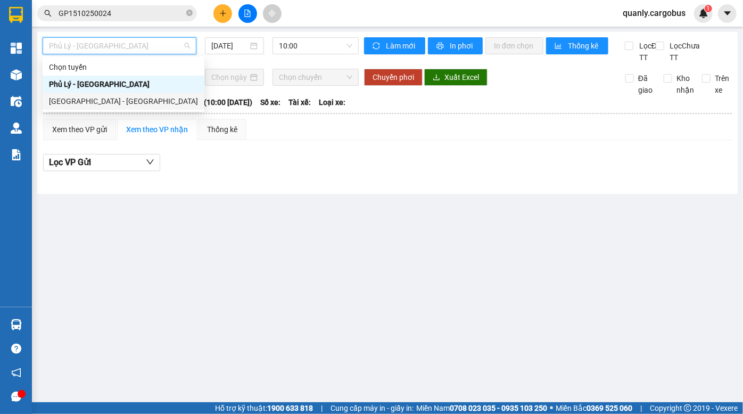
click at [119, 98] on div "Hà Nội - Phủ Lý" at bounding box center [123, 101] width 149 height 12
type input "15/10/2025"
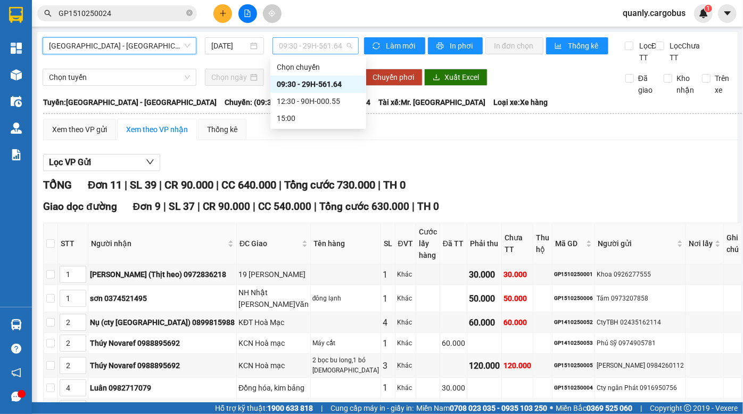
click at [312, 48] on span "09:30 - 29H-561.64" at bounding box center [315, 46] width 73 height 16
click at [305, 97] on div "12:30 - 90H-000.55" at bounding box center [318, 101] width 83 height 12
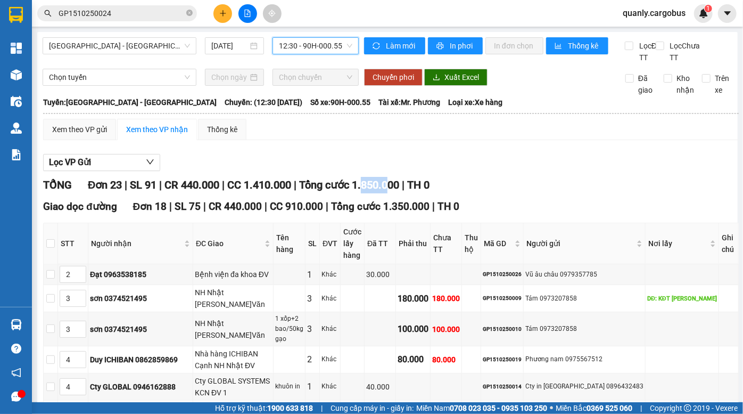
drag, startPoint x: 373, startPoint y: 194, endPoint x: 421, endPoint y: 202, distance: 48.6
click at [414, 193] on div "TỔNG Đơn 23 | SL 91 | CR 440.000 | CC 1.410.000 | Tổng cước 1.850.000 | TH 0" at bounding box center [391, 185] width 696 height 17
click at [422, 191] on span "TH 0" at bounding box center [418, 184] width 22 height 13
drag, startPoint x: 352, startPoint y: 198, endPoint x: 399, endPoint y: 201, distance: 47.5
click at [398, 191] on span "Tổng cước 1.850.000" at bounding box center [349, 184] width 100 height 13
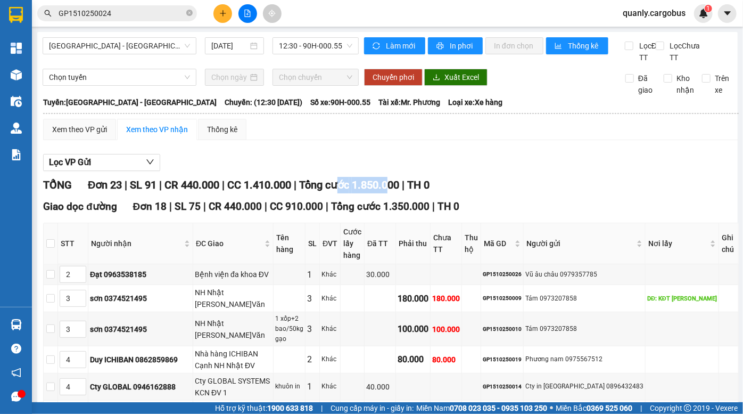
click at [399, 191] on span "Tổng cước 1.850.000" at bounding box center [349, 184] width 100 height 13
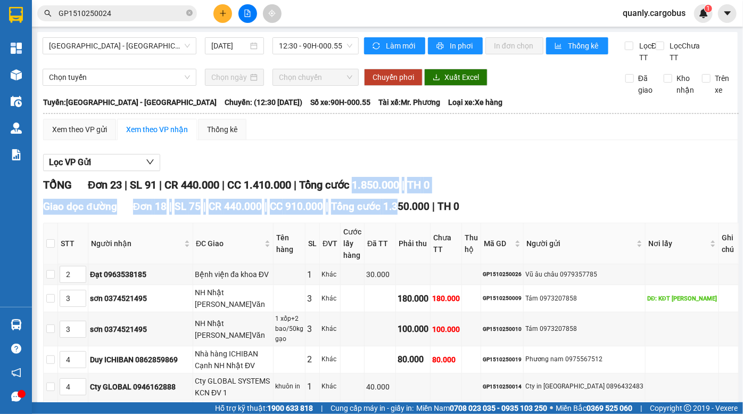
drag, startPoint x: 366, startPoint y: 194, endPoint x: 412, endPoint y: 208, distance: 47.8
drag, startPoint x: 412, startPoint y: 208, endPoint x: 366, endPoint y: 196, distance: 46.9
click at [366, 191] on span "Tổng cước 1.850.000" at bounding box center [349, 184] width 100 height 13
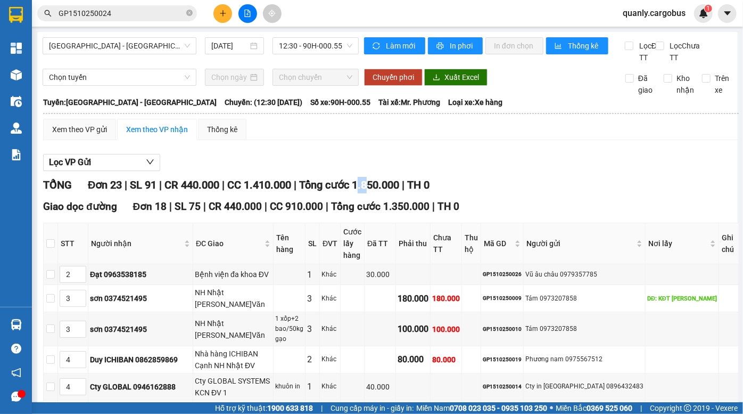
drag, startPoint x: 371, startPoint y: 197, endPoint x: 401, endPoint y: 202, distance: 30.3
click at [385, 191] on span "Tổng cước 1.850.000" at bounding box center [349, 184] width 100 height 13
click at [399, 191] on span "Tổng cước 1.850.000" at bounding box center [349, 184] width 100 height 13
click at [401, 140] on div "Xem theo VP gửi Xem theo VP nhận Thống kê" at bounding box center [391, 129] width 696 height 21
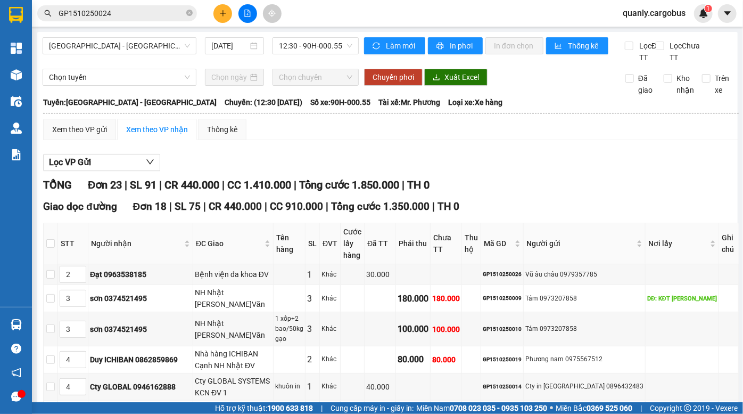
click at [380, 140] on div "Xem theo VP gửi Xem theo VP nhận Thống kê" at bounding box center [391, 129] width 696 height 21
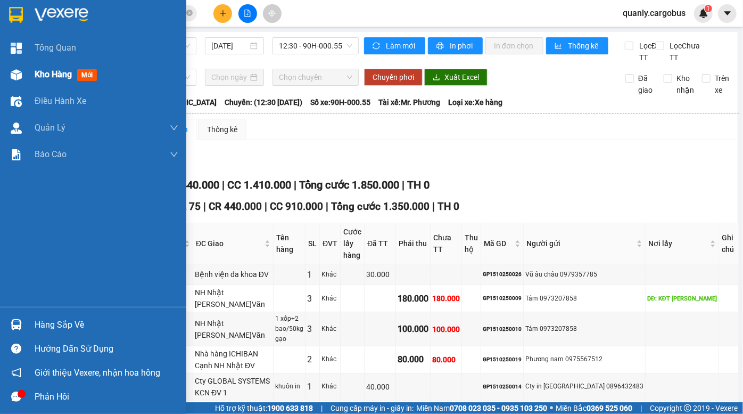
click at [21, 70] on img at bounding box center [16, 74] width 11 height 11
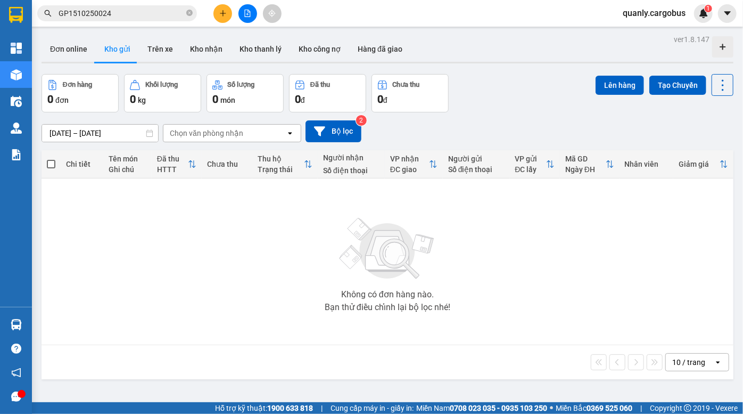
click at [490, 117] on div "13/10/2025 – 15/10/2025 Press the down arrow key to interact with the calendar …" at bounding box center [388, 131] width 692 height 38
click at [550, 107] on div "Đơn hàng 0 đơn Khối lượng 0 kg Số lượng 0 món Đã thu 0 đ Chưa thu 0 đ Lên hàng …" at bounding box center [388, 93] width 692 height 38
click at [512, 93] on div "Đơn hàng 0 đơn Khối lượng 0 kg Số lượng 0 món Đã thu 0 đ Chưa thu 0 đ Lên hàng …" at bounding box center [388, 93] width 692 height 38
click at [250, 14] on icon "file-add" at bounding box center [247, 13] width 7 height 7
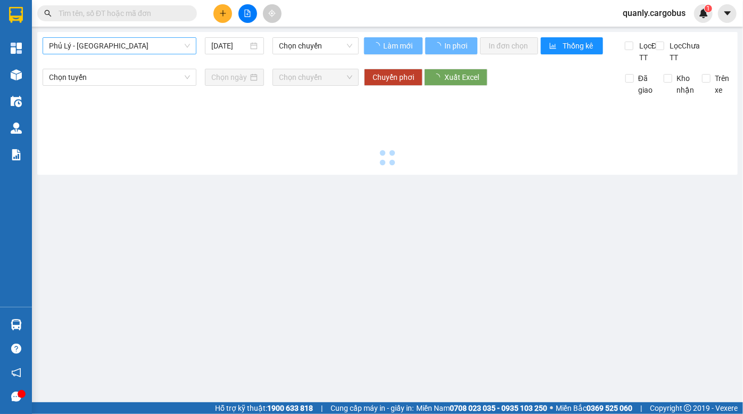
click at [126, 52] on span "Phủ Lý - [GEOGRAPHIC_DATA]" at bounding box center [119, 46] width 141 height 16
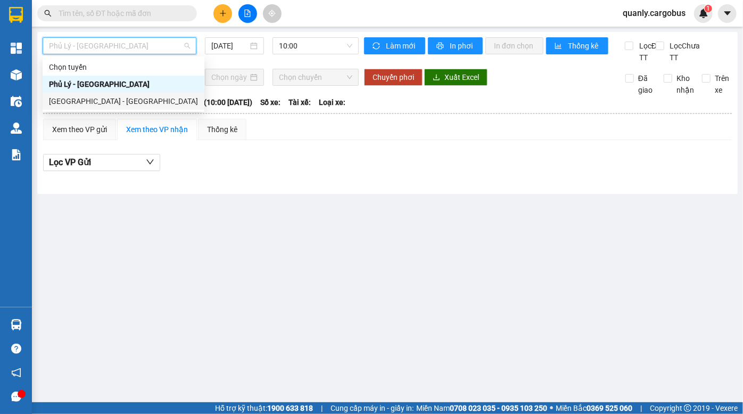
click at [94, 105] on div "[GEOGRAPHIC_DATA] - [GEOGRAPHIC_DATA]" at bounding box center [123, 101] width 149 height 12
type input "[DATE]"
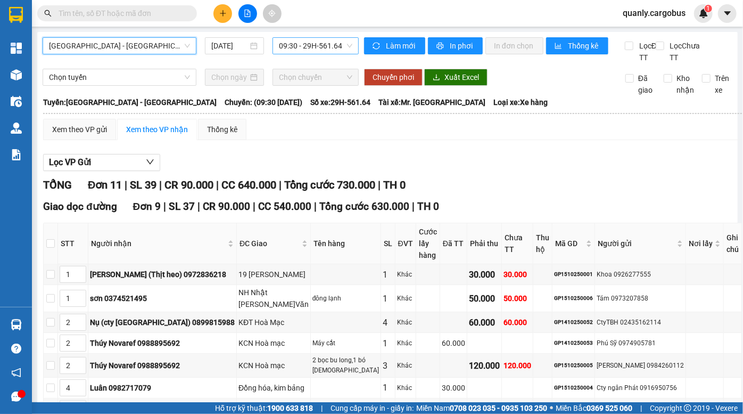
click at [298, 45] on span "09:30 - 29H-561.64" at bounding box center [315, 46] width 73 height 16
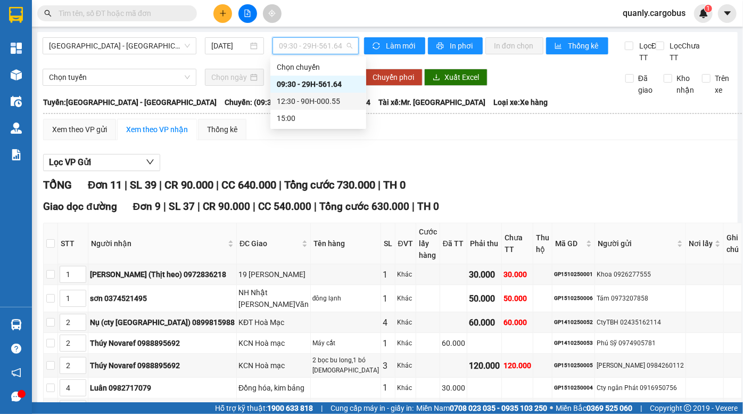
click at [306, 99] on div "12:30 - 90H-000.55" at bounding box center [318, 101] width 83 height 12
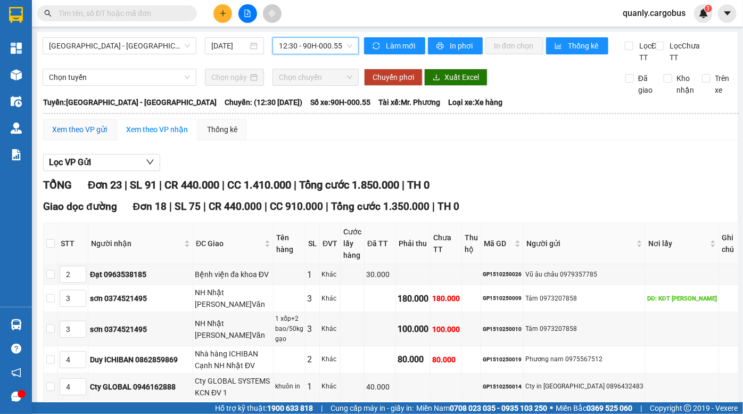
click at [88, 135] on div "Xem theo VP gửi" at bounding box center [79, 130] width 55 height 12
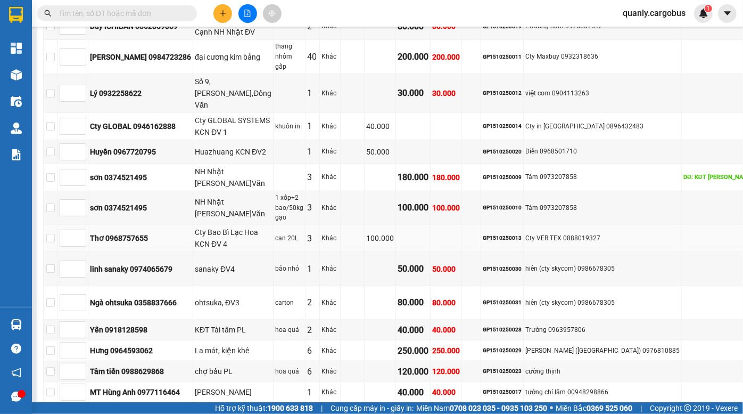
scroll to position [514, 0]
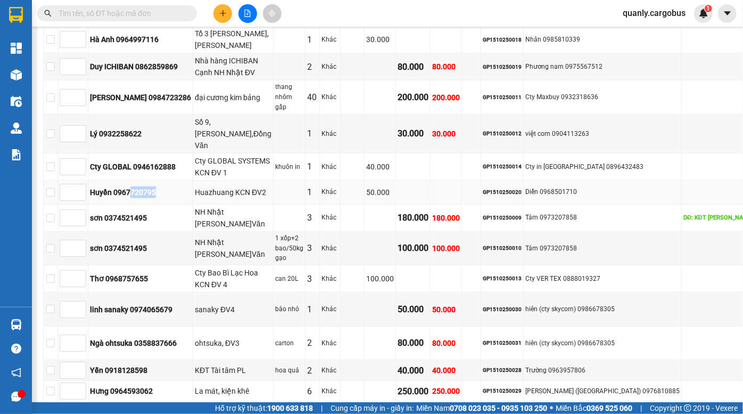
drag, startPoint x: 144, startPoint y: 189, endPoint x: 191, endPoint y: 189, distance: 46.9
click at [191, 189] on div "Huyền 0967720795" at bounding box center [140, 192] width 101 height 12
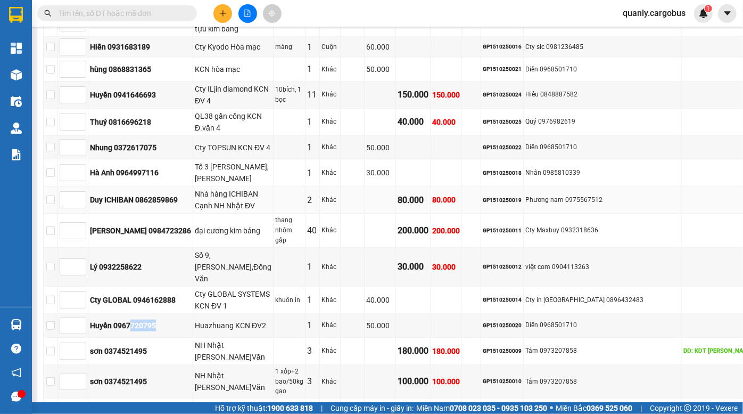
scroll to position [369, 0]
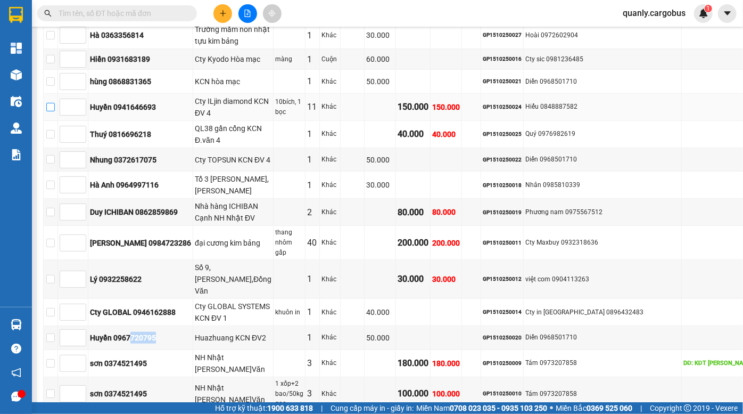
click at [54, 111] on input "checkbox" at bounding box center [50, 107] width 9 height 9
checkbox input "true"
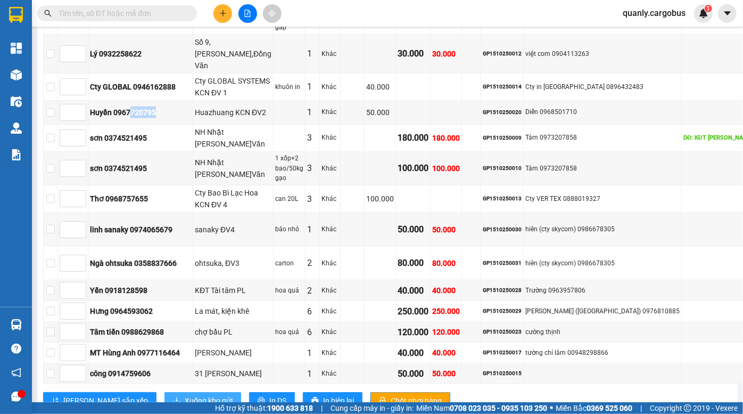
scroll to position [611, 0]
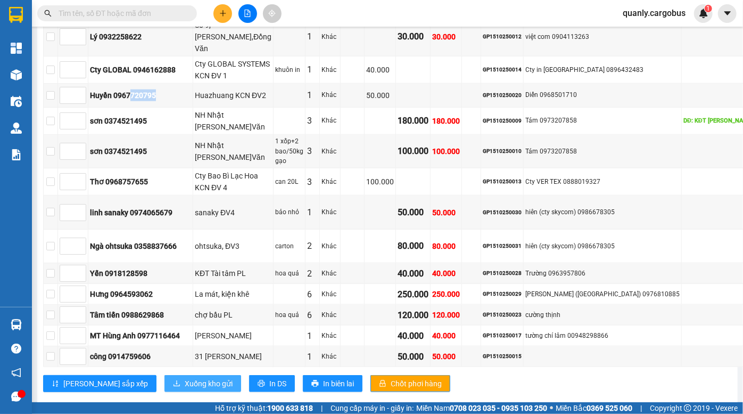
click at [185, 378] on span "Xuống kho gửi" at bounding box center [209, 384] width 48 height 12
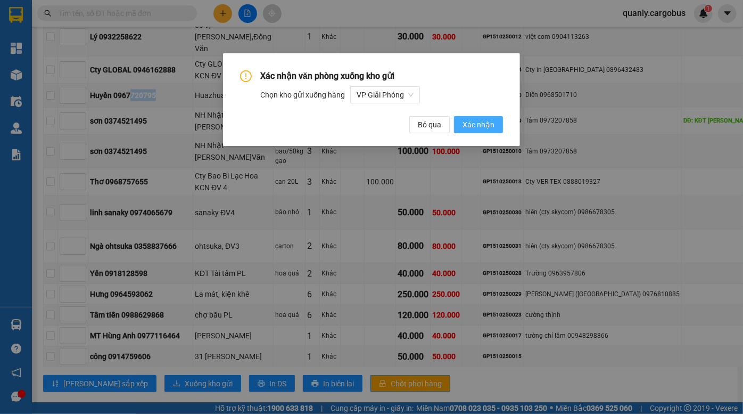
click at [479, 119] on span "Xác nhận" at bounding box center [479, 125] width 32 height 12
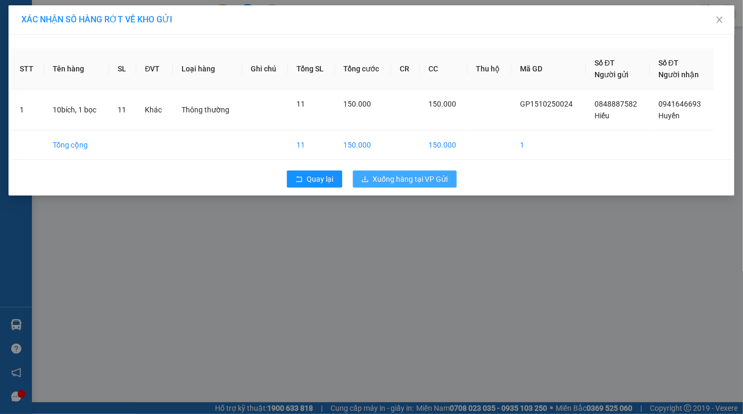
click at [434, 176] on span "Xuống hàng tại VP Gửi" at bounding box center [410, 179] width 75 height 12
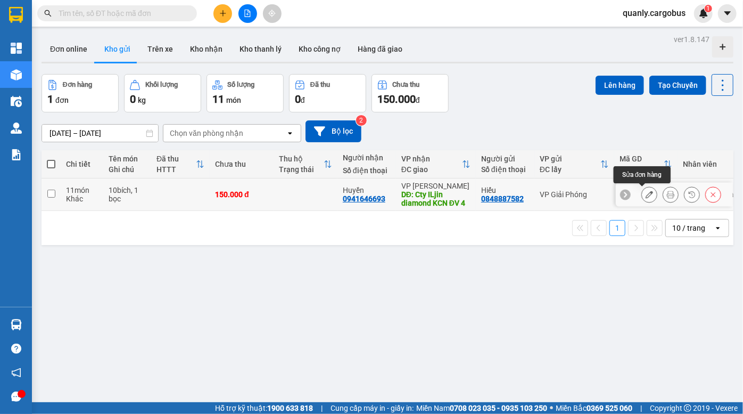
click at [646, 195] on icon at bounding box center [649, 194] width 7 height 7
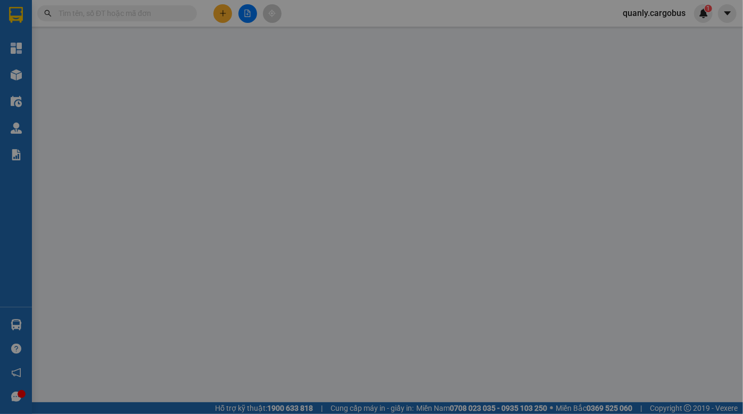
type input "0941646693"
type input "Huyền"
type input "Cty ILjin diamond KCN ĐV 4"
type input "0848887582"
type input "Hiếu"
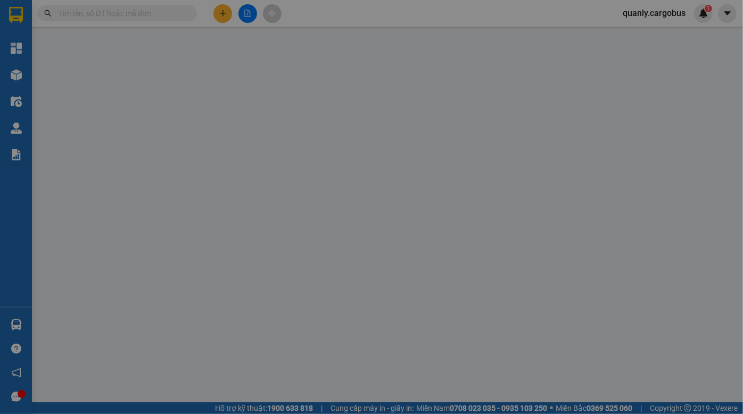
type input "0"
type input "150.000"
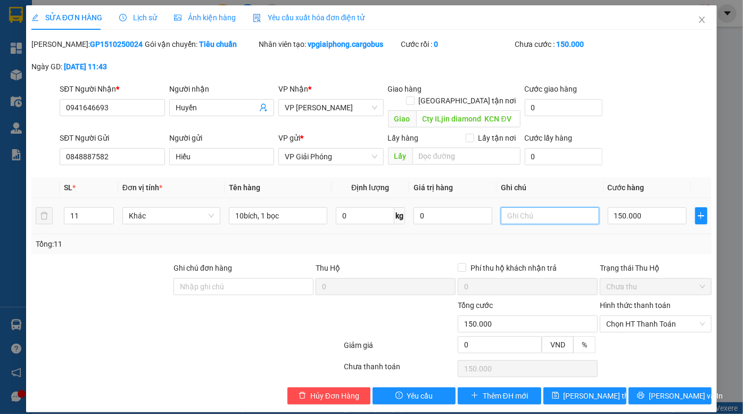
click at [534, 207] on input "text" at bounding box center [550, 215] width 99 height 17
click at [655, 316] on span "Chọn HT Thanh Toán" at bounding box center [656, 324] width 99 height 16
type input "CK H 12h33"
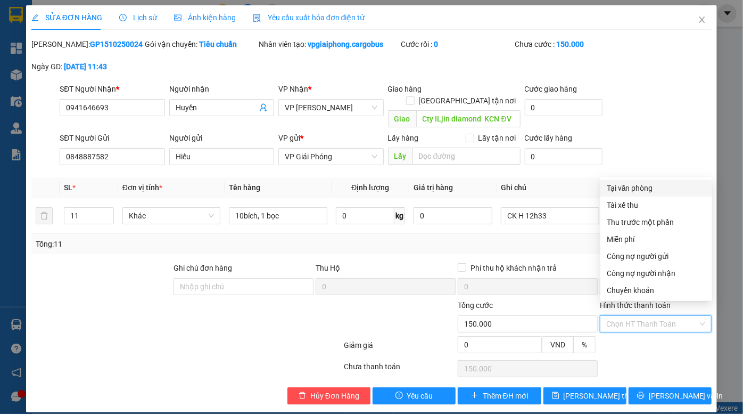
click at [643, 187] on div "Tại văn phòng" at bounding box center [656, 188] width 99 height 12
type input "0"
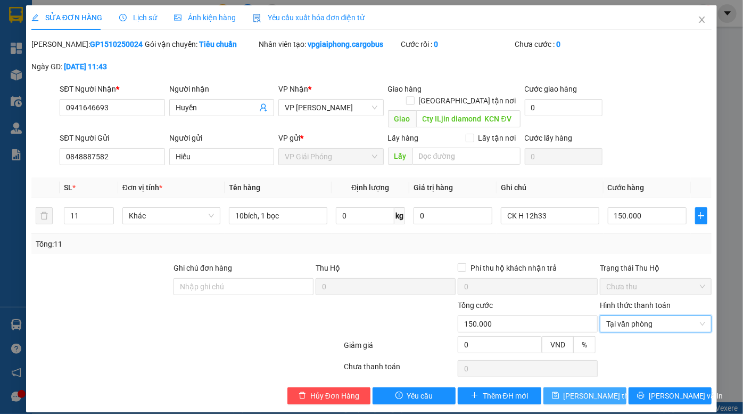
click at [592, 390] on span "Lưu thay đổi" at bounding box center [606, 396] width 85 height 12
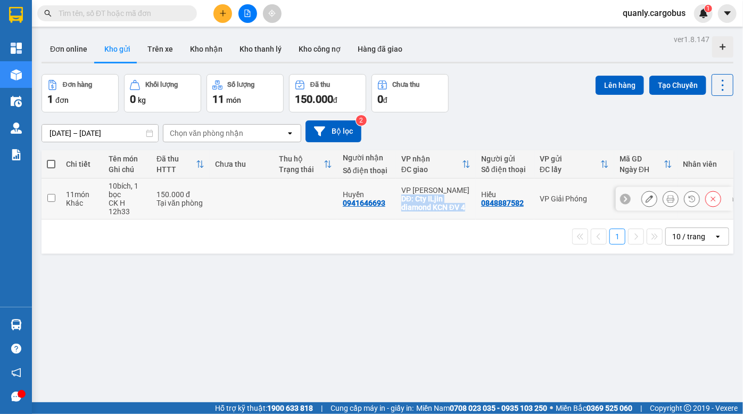
drag, startPoint x: 468, startPoint y: 208, endPoint x: 399, endPoint y: 196, distance: 69.7
click at [399, 196] on td "VP Đồng Văn DĐ: Cty ILjin diamond KCN ĐV 4" at bounding box center [436, 198] width 80 height 41
checkbox input "true"
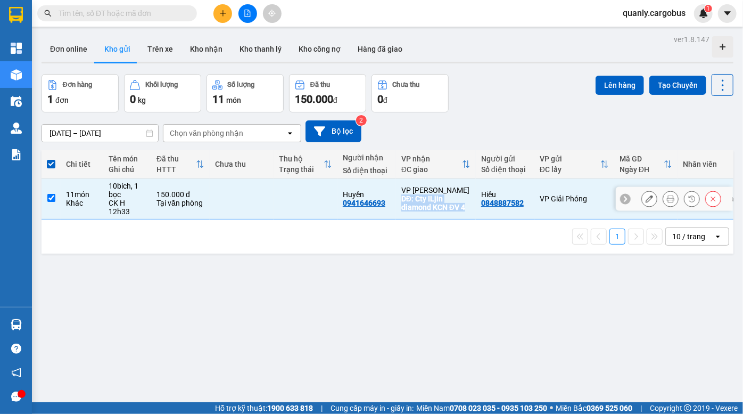
copy div "DĐ: Cty ILjin diamond KCN ĐV 4"
click at [613, 83] on button "Lên hàng" at bounding box center [620, 85] width 48 height 19
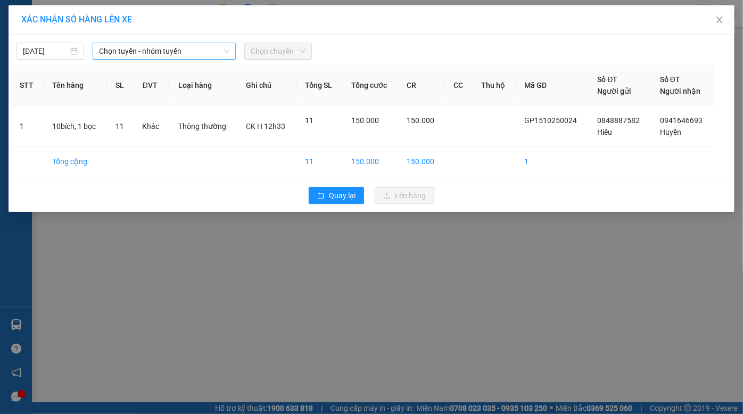
click at [152, 52] on span "Chọn tuyến - nhóm tuyến" at bounding box center [164, 51] width 131 height 16
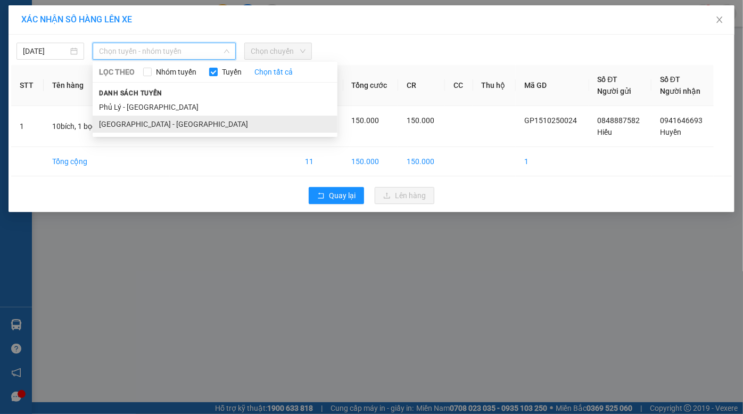
click at [143, 131] on li "[GEOGRAPHIC_DATA] - [GEOGRAPHIC_DATA]" at bounding box center [215, 124] width 245 height 17
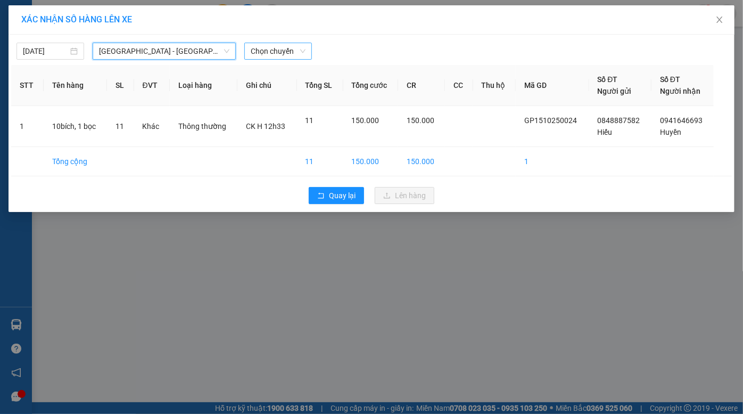
click at [282, 47] on span "Chọn chuyến" at bounding box center [278, 51] width 55 height 16
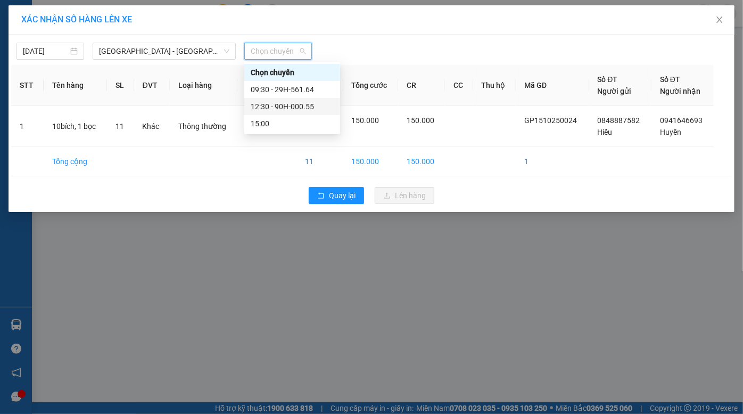
click at [292, 106] on div "12:30 - 90H-000.55" at bounding box center [292, 107] width 83 height 12
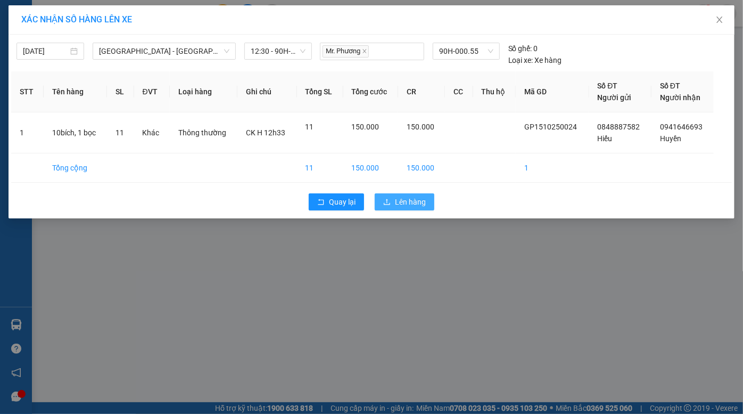
click at [399, 200] on span "Lên hàng" at bounding box center [410, 202] width 31 height 12
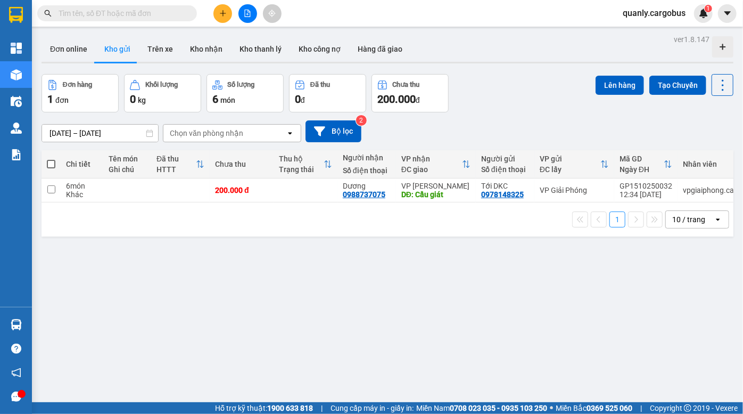
click at [482, 128] on div "13/10/2025 – 15/10/2025 Press the down arrow key to interact with the calendar …" at bounding box center [388, 131] width 692 height 22
click at [689, 192] on icon at bounding box center [692, 189] width 7 height 7
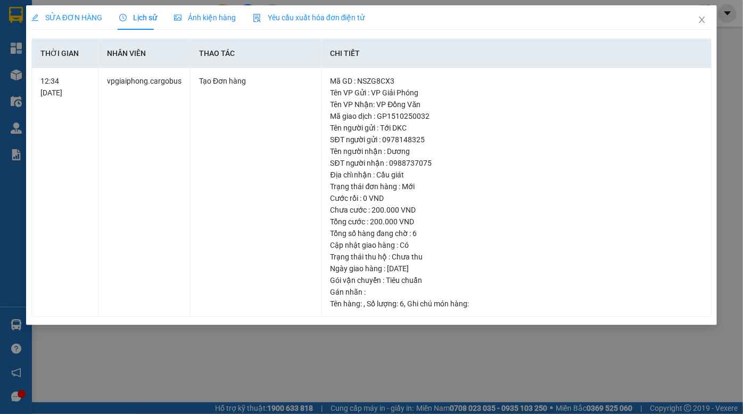
click at [202, 18] on span "Ảnh kiện hàng" at bounding box center [205, 17] width 62 height 9
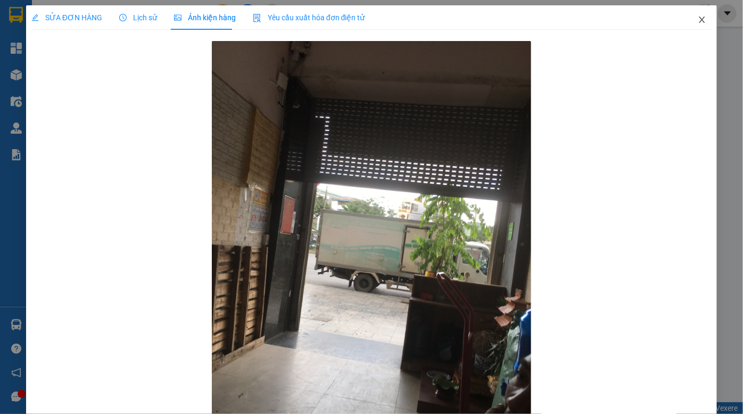
click at [699, 21] on icon "close" at bounding box center [702, 20] width 6 height 6
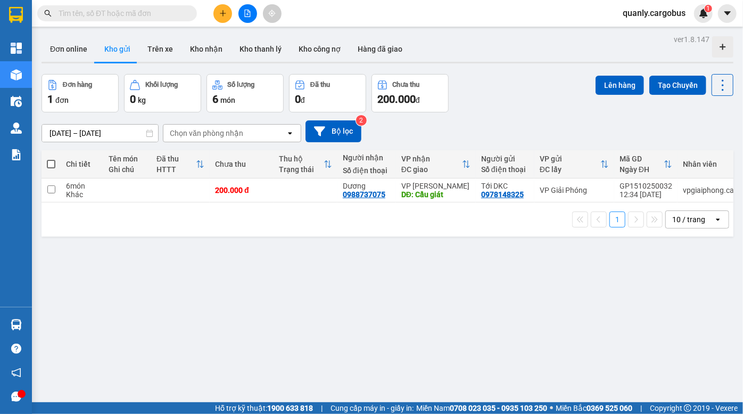
click at [513, 71] on div "ver 1.8.147 Đơn online Kho gửi Trên xe Kho nhận Kho thanh lý Kho công nợ Hàng đ…" at bounding box center [387, 239] width 701 height 414
click at [502, 78] on div "Đơn hàng 1 đơn Khối lượng 0 kg Số lượng 6 món Đã thu 0 đ Chưa thu 200.000 đ Lên…" at bounding box center [388, 93] width 692 height 38
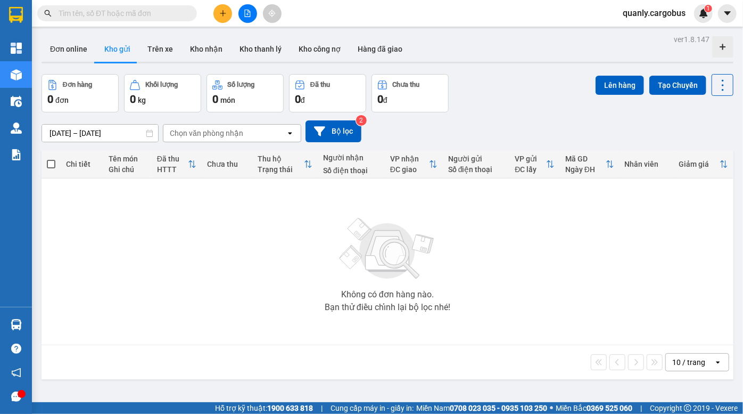
click at [505, 65] on div "ver 1.8.147 Đơn online Kho gửi Trên xe Kho nhận Kho thanh lý Kho công nợ Hàng đ…" at bounding box center [387, 239] width 701 height 414
click at [244, 15] on icon "file-add" at bounding box center [247, 13] width 7 height 7
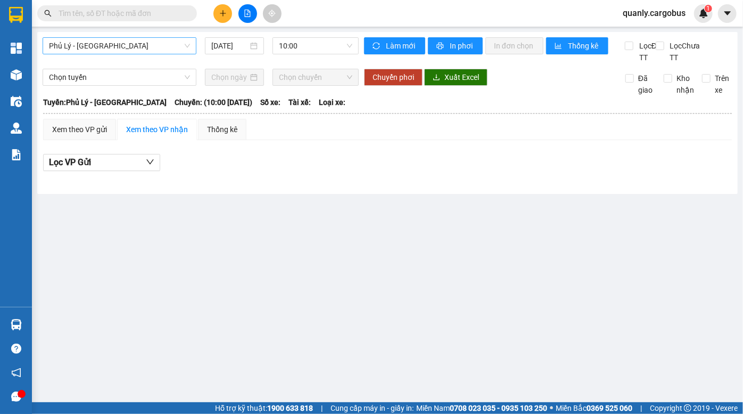
click at [117, 45] on span "Phủ Lý - [GEOGRAPHIC_DATA]" at bounding box center [119, 46] width 141 height 16
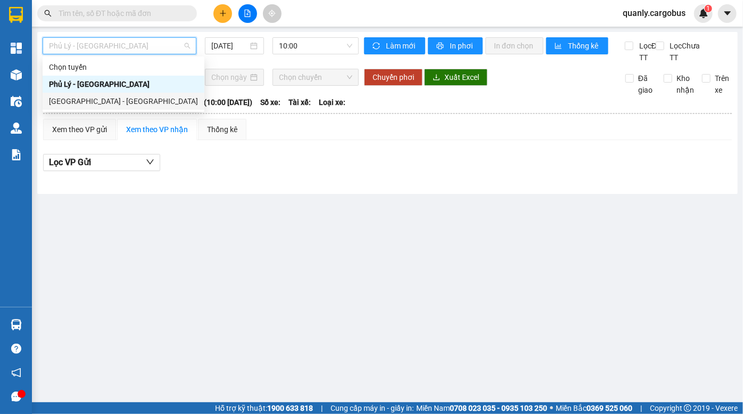
click at [139, 103] on div "[GEOGRAPHIC_DATA] - [GEOGRAPHIC_DATA]" at bounding box center [123, 101] width 149 height 12
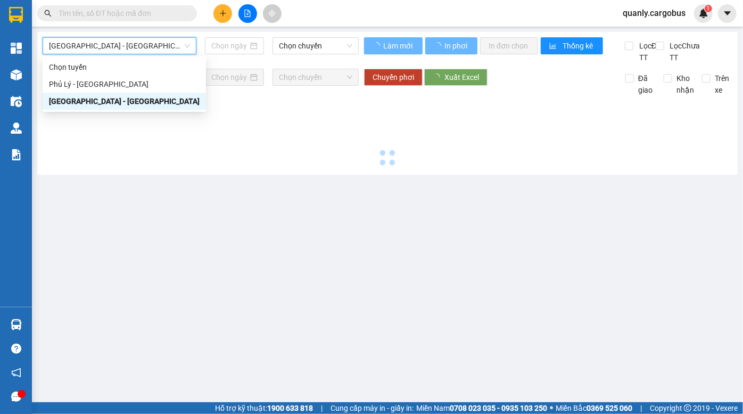
type input "[DATE]"
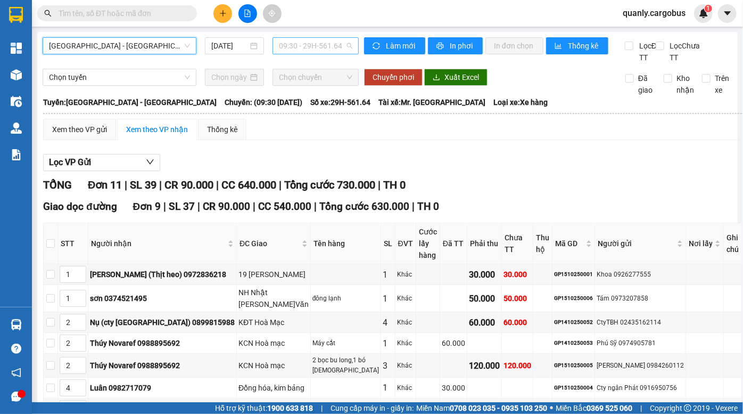
click at [300, 47] on span "09:30 - 29H-561.64" at bounding box center [315, 46] width 73 height 16
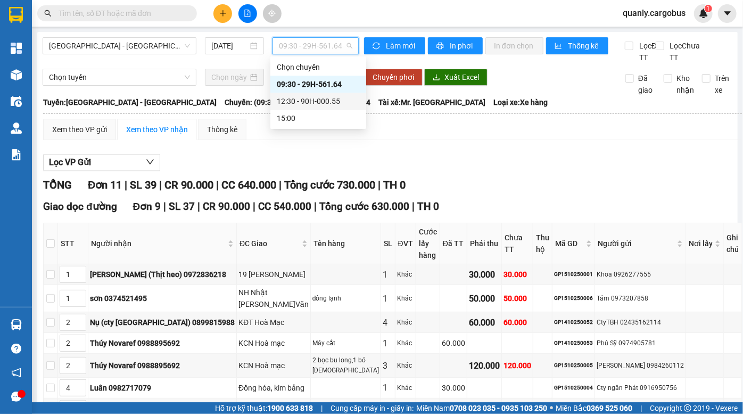
click at [311, 102] on div "12:30 - 90H-000.55" at bounding box center [318, 101] width 83 height 12
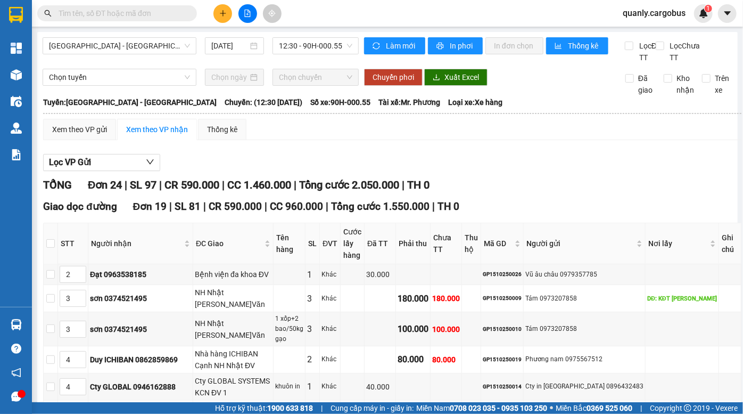
drag, startPoint x: 371, startPoint y: 204, endPoint x: 389, endPoint y: 210, distance: 18.4
click at [389, 210] on div "Giao dọc đường Đơn 19 | SL 81 | CR 590.000 | CC 960.000 | Tổng cước 1.550.000 |…" at bounding box center [392, 207] width 699 height 16
drag, startPoint x: 316, startPoint y: 201, endPoint x: 326, endPoint y: 203, distance: 10.3
click at [322, 191] on span "Tổng cước 2.050.000" at bounding box center [349, 184] width 100 height 13
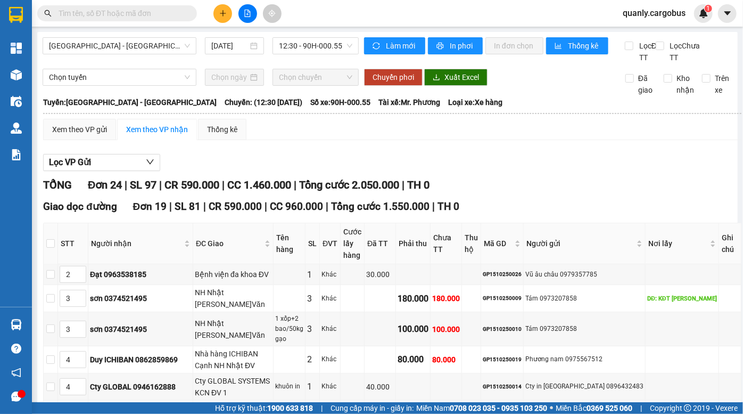
click at [326, 193] on div "TỔNG Đơn 24 | SL 97 | CR 590.000 | CC 1.460.000 | Tổng cước 2.050.000 | TH 0" at bounding box center [392, 185] width 699 height 17
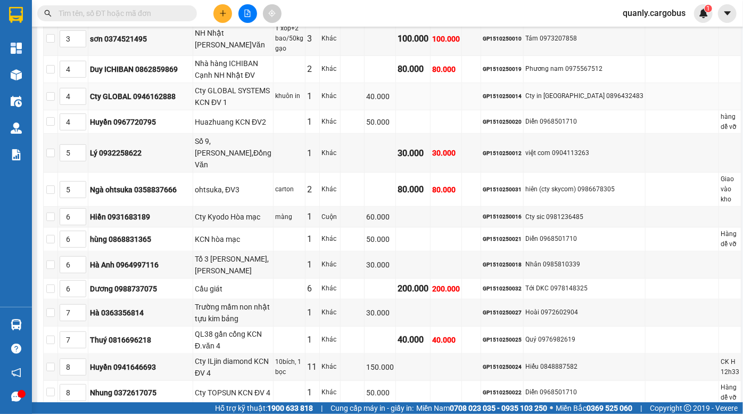
scroll to position [533, 0]
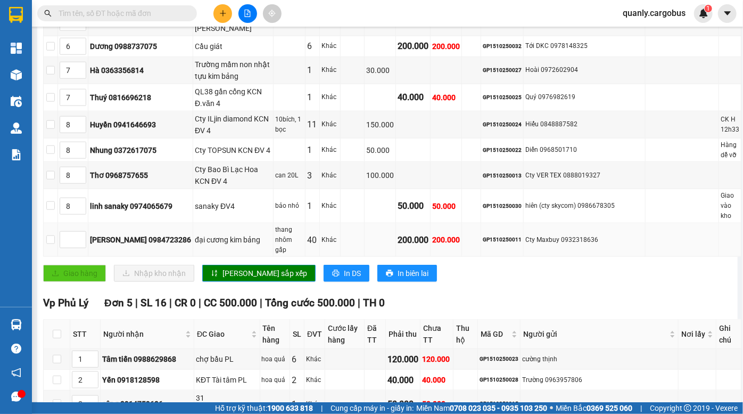
drag, startPoint x: 520, startPoint y: 172, endPoint x: 537, endPoint y: 180, distance: 18.8
click at [528, 223] on tr "[PERSON_NAME] 0984723286 đại cương kim bảng thang nhôm gấp 40 Khác 200.000 200.…" at bounding box center [393, 240] width 698 height 34
drag, startPoint x: 482, startPoint y: 161, endPoint x: 521, endPoint y: 179, distance: 43.1
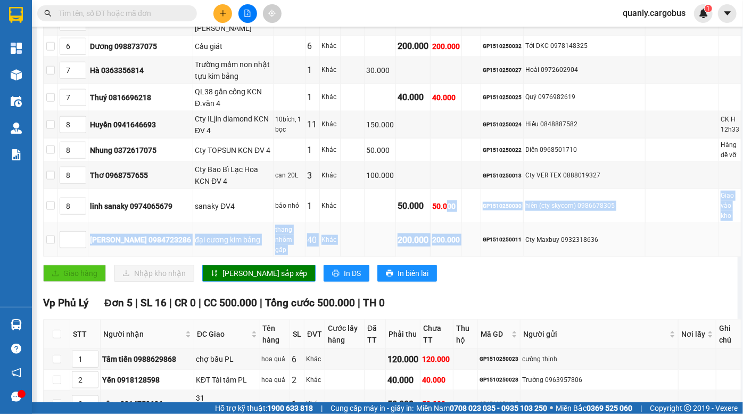
click at [522, 223] on td "GP1510250011" at bounding box center [502, 240] width 43 height 34
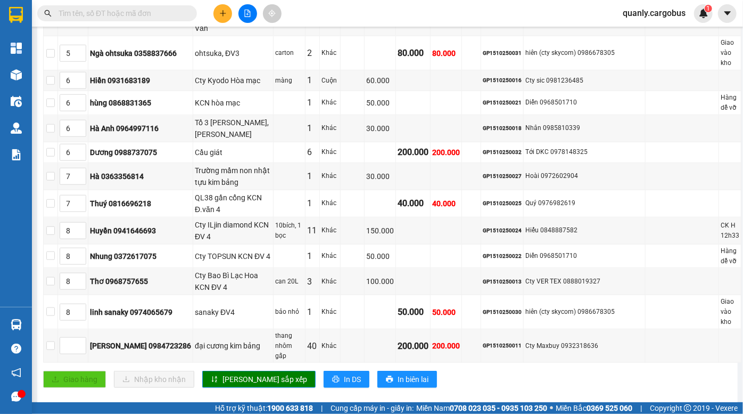
scroll to position [436, 0]
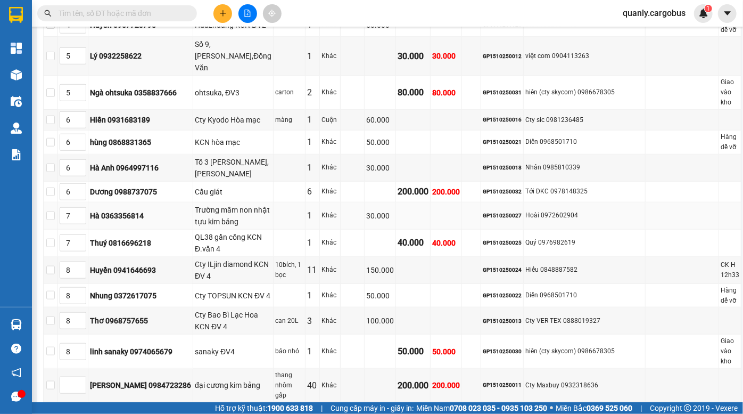
scroll to position [577, 0]
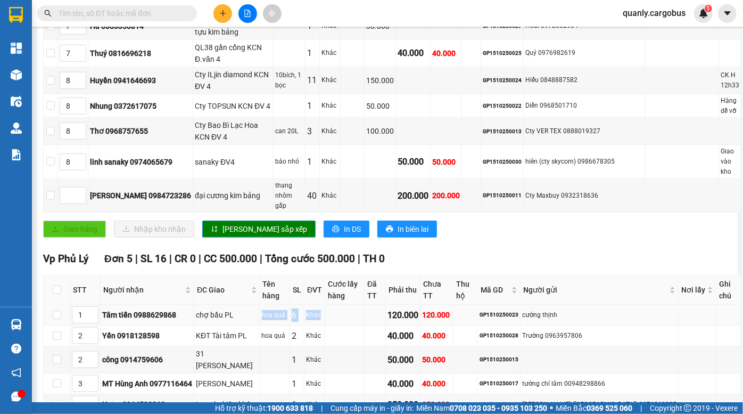
drag, startPoint x: 264, startPoint y: 244, endPoint x: 367, endPoint y: 251, distance: 103.5
click at [354, 305] on tr "1 Tâm tiến 0988629868 chợ bầu PL hoa quả 6 Khác 120.000 120.000 GP1510250023 cư…" at bounding box center [393, 315] width 698 height 21
click at [365, 305] on td at bounding box center [344, 315] width 39 height 21
drag, startPoint x: 226, startPoint y: 266, endPoint x: 279, endPoint y: 272, distance: 52.5
click at [277, 325] on tr "2 Yến 0918128598 KĐT Tài tâm PL hoa quả 2 Khác 40.000 40.000 GP1510250028 Trườn…" at bounding box center [393, 335] width 698 height 21
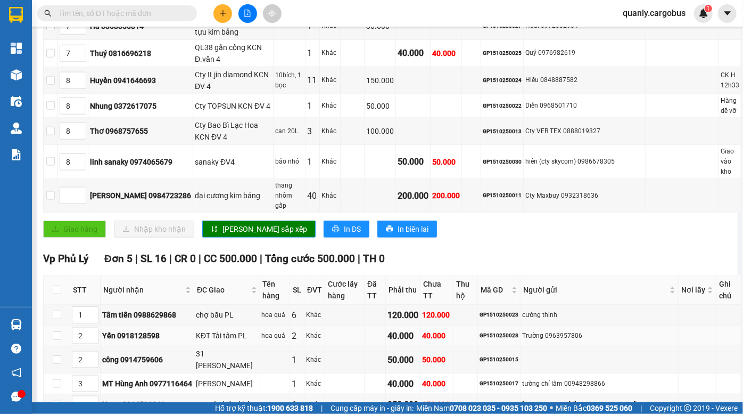
click at [279, 331] on div "hoa quả" at bounding box center [275, 336] width 27 height 10
drag, startPoint x: 216, startPoint y: 285, endPoint x: 244, endPoint y: 300, distance: 31.9
click at [244, 348] on div "31 nguyễn Phúc lai PL" at bounding box center [227, 359] width 62 height 23
click at [218, 378] on div "ngô gia tự PL" at bounding box center [227, 384] width 62 height 12
drag, startPoint x: 218, startPoint y: 315, endPoint x: 260, endPoint y: 323, distance: 42.3
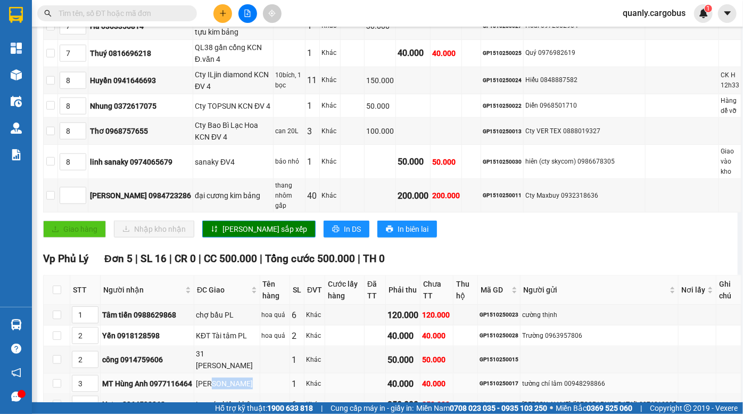
click at [256, 373] on td "ngô gia tự PL" at bounding box center [227, 383] width 66 height 21
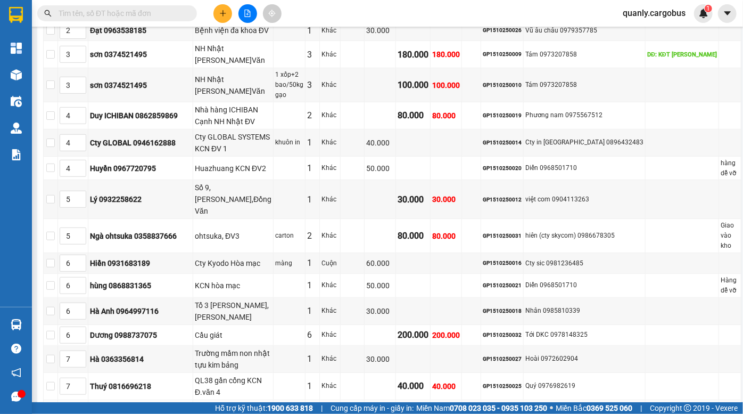
scroll to position [93, 0]
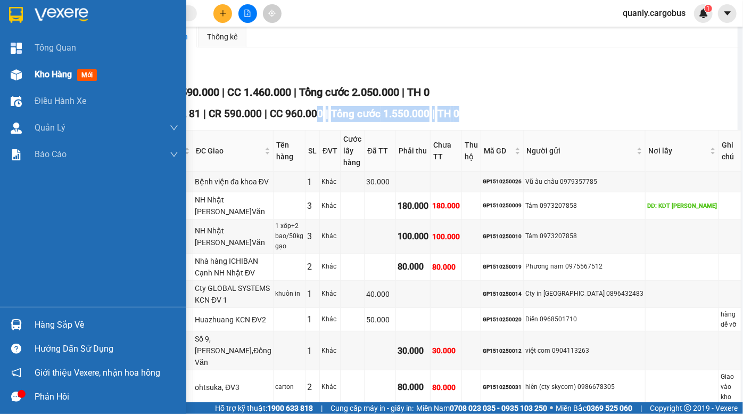
click at [17, 76] on img at bounding box center [16, 74] width 11 height 11
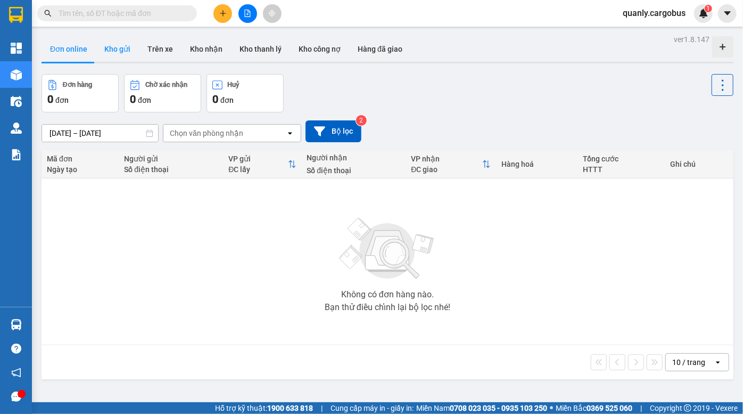
click at [114, 46] on button "Kho gửi" at bounding box center [117, 49] width 43 height 26
type input "[DATE] – [DATE]"
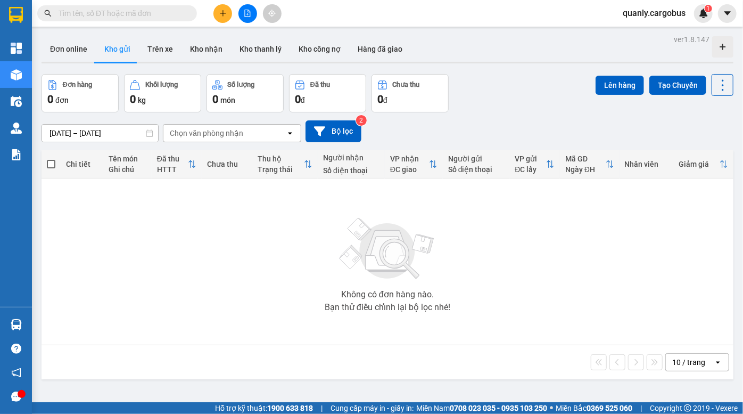
click at [544, 69] on div "ver 1.8.147 Đơn online Kho gửi Trên xe Kho nhận Kho thanh lý Kho công nợ Hàng đ…" at bounding box center [387, 239] width 701 height 414
click at [250, 11] on icon "file-add" at bounding box center [247, 13] width 7 height 7
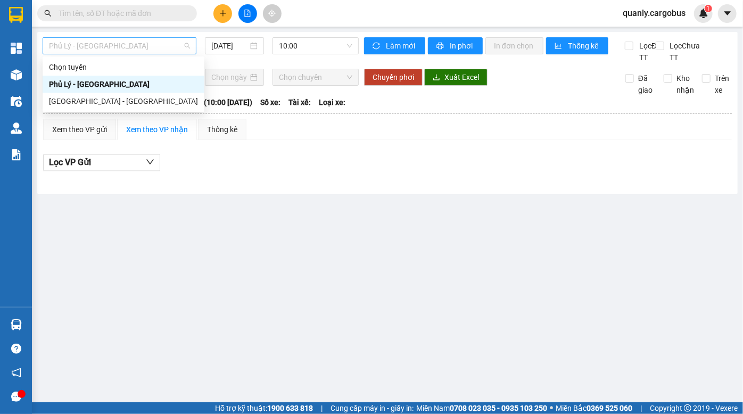
click at [113, 51] on span "Phủ Lý - [GEOGRAPHIC_DATA]" at bounding box center [119, 46] width 141 height 16
click at [102, 100] on div "[GEOGRAPHIC_DATA] - [GEOGRAPHIC_DATA]" at bounding box center [123, 101] width 149 height 12
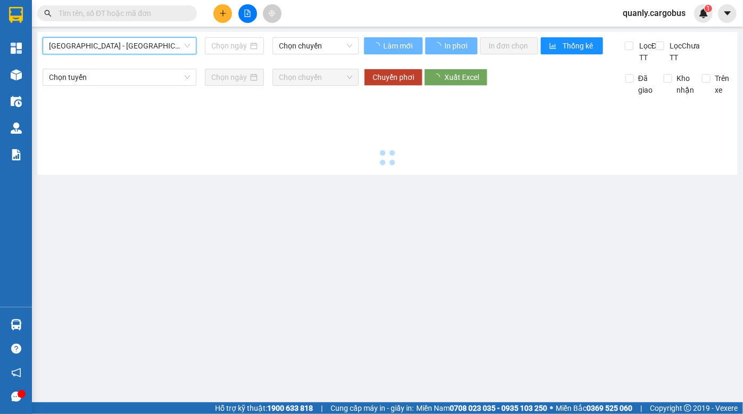
type input "[DATE]"
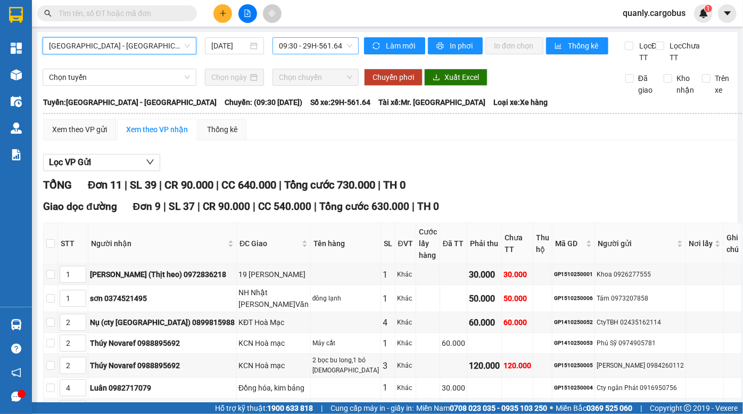
click at [307, 47] on span "09:30 - 29H-561.64" at bounding box center [315, 46] width 73 height 16
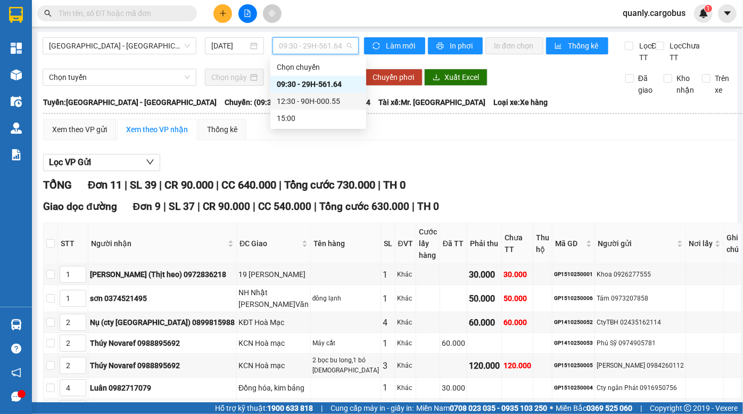
click at [314, 99] on div "12:30 - 90H-000.55" at bounding box center [318, 101] width 83 height 12
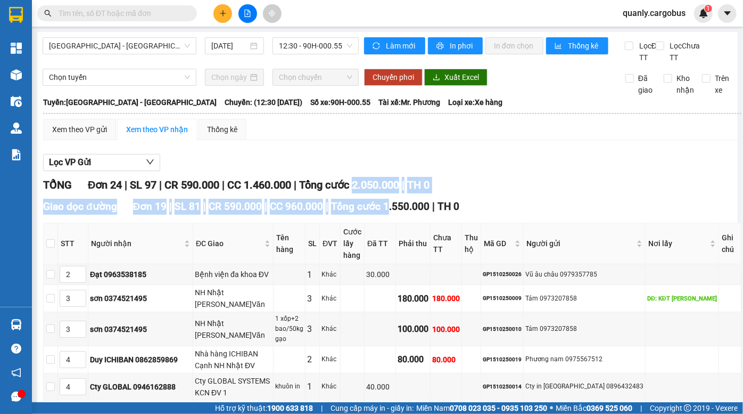
drag, startPoint x: 372, startPoint y: 199, endPoint x: 394, endPoint y: 218, distance: 28.7
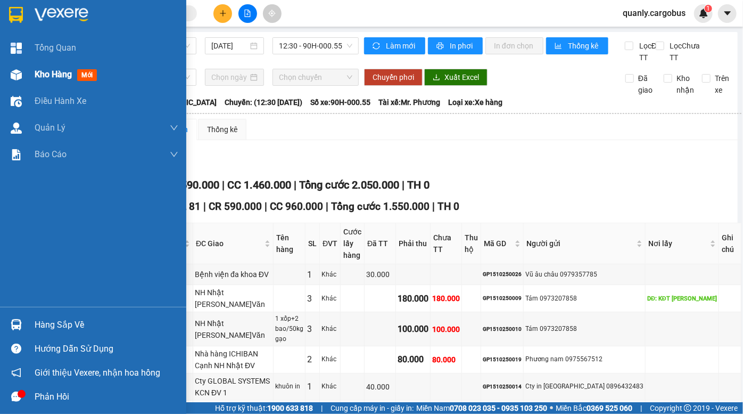
click at [25, 74] on div at bounding box center [16, 74] width 19 height 19
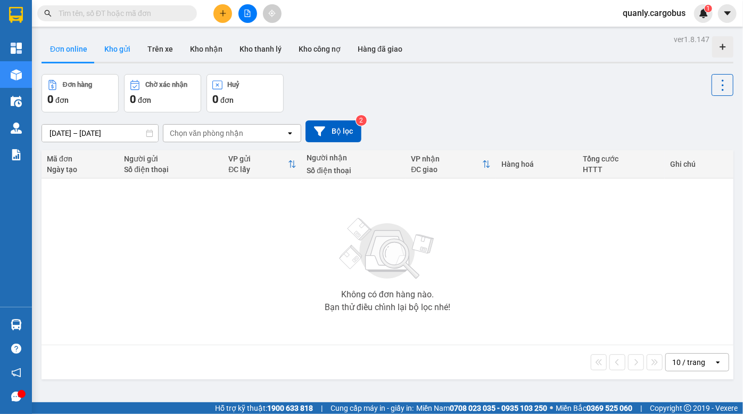
click at [119, 51] on button "Kho gửi" at bounding box center [117, 49] width 43 height 26
type input "[DATE] – [DATE]"
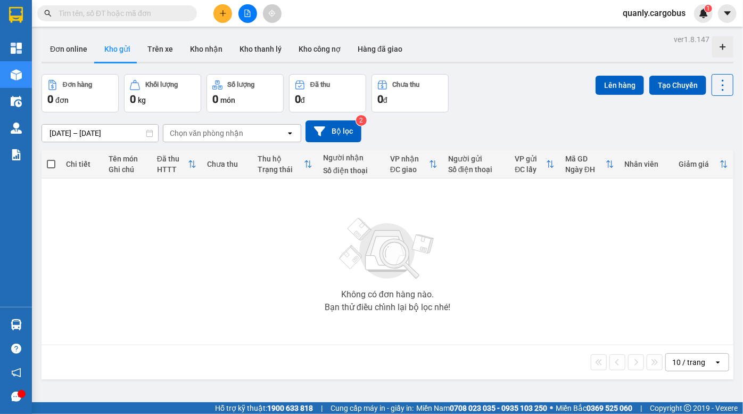
click at [515, 133] on div "[DATE] – [DATE] Press the down arrow key to interact with the calendar and sele…" at bounding box center [388, 131] width 692 height 22
click at [253, 7] on button at bounding box center [248, 13] width 19 height 19
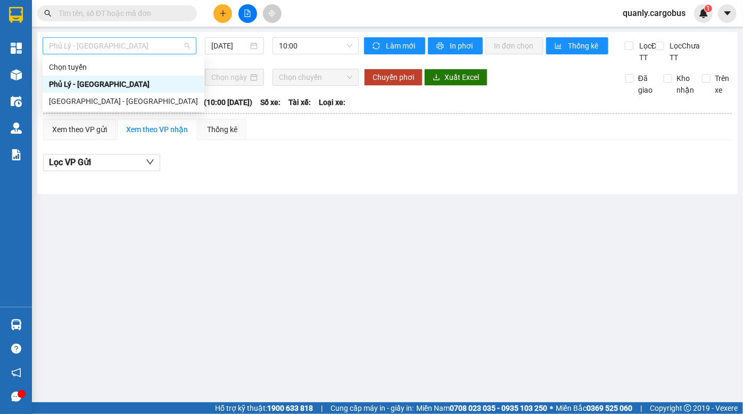
click at [96, 51] on span "Phủ Lý - [GEOGRAPHIC_DATA]" at bounding box center [119, 46] width 141 height 16
click at [94, 102] on div "[GEOGRAPHIC_DATA] - [GEOGRAPHIC_DATA]" at bounding box center [123, 101] width 149 height 12
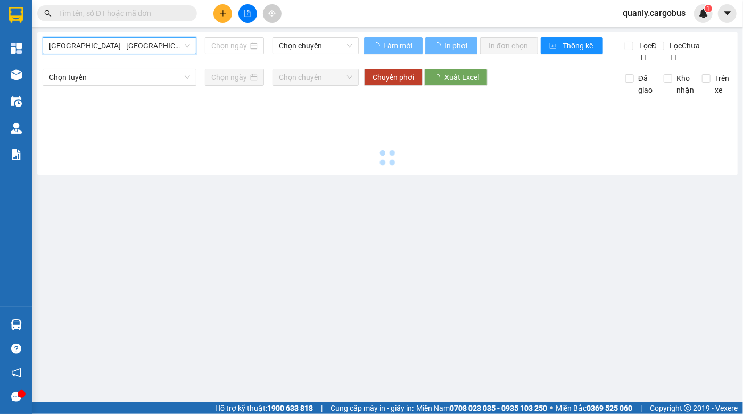
type input "[DATE]"
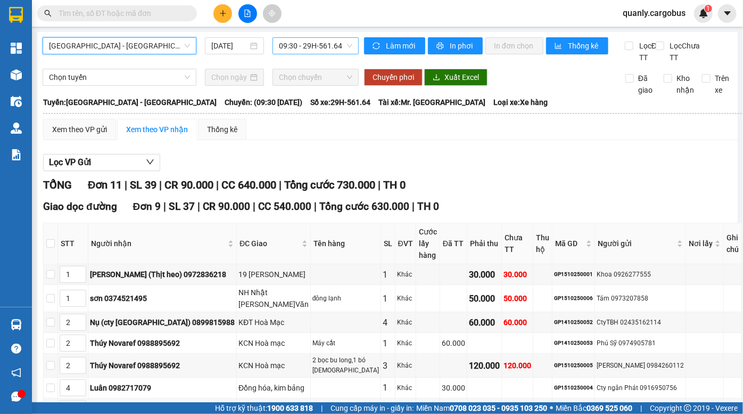
click at [304, 50] on span "09:30 - 29H-561.64" at bounding box center [315, 46] width 73 height 16
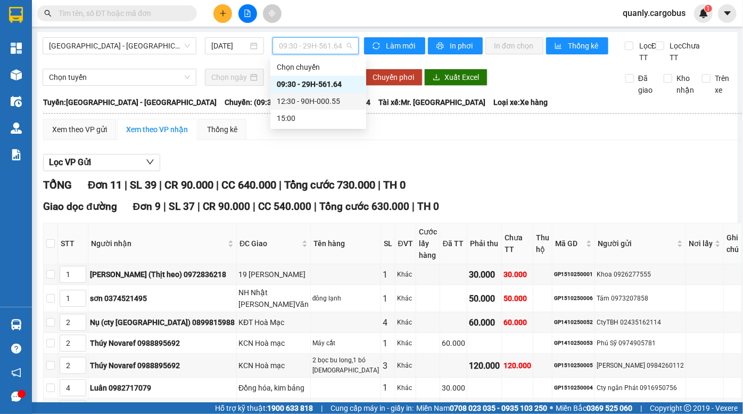
click at [300, 96] on div "12:30 - 90H-000.55" at bounding box center [318, 101] width 83 height 12
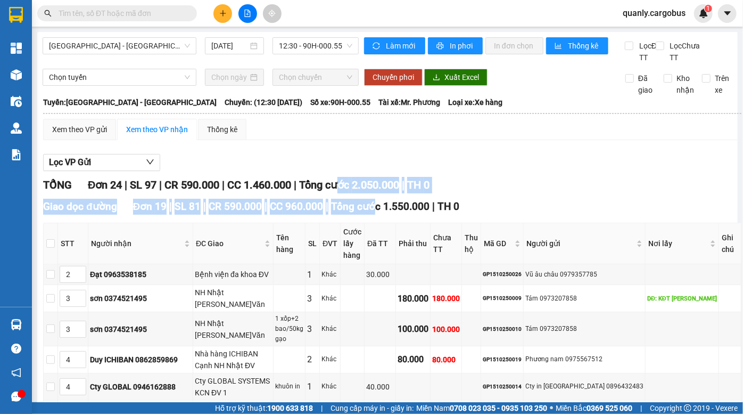
drag, startPoint x: 352, startPoint y: 199, endPoint x: 377, endPoint y: 208, distance: 26.8
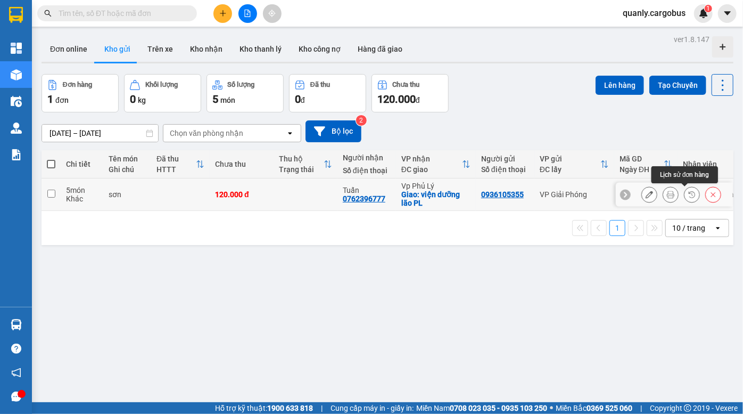
click at [689, 194] on icon at bounding box center [692, 194] width 7 height 7
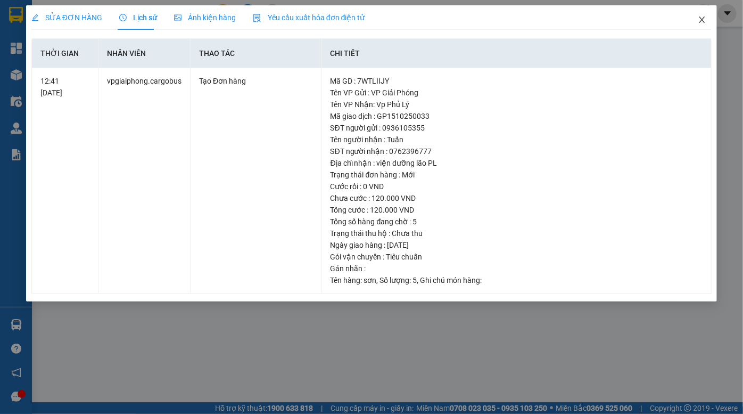
click at [702, 21] on icon "close" at bounding box center [702, 20] width 6 height 6
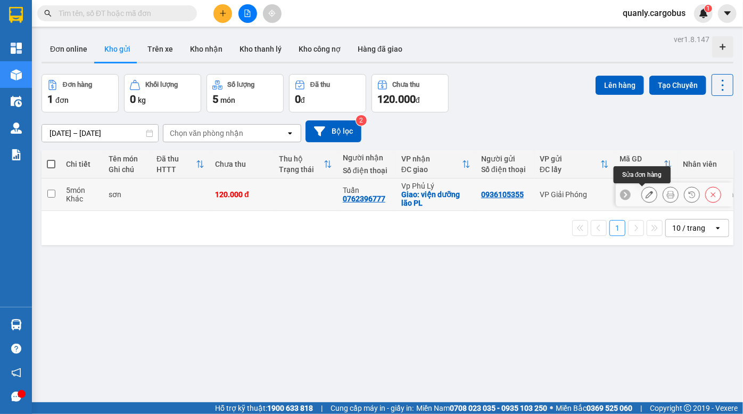
click at [646, 194] on icon at bounding box center [649, 194] width 7 height 7
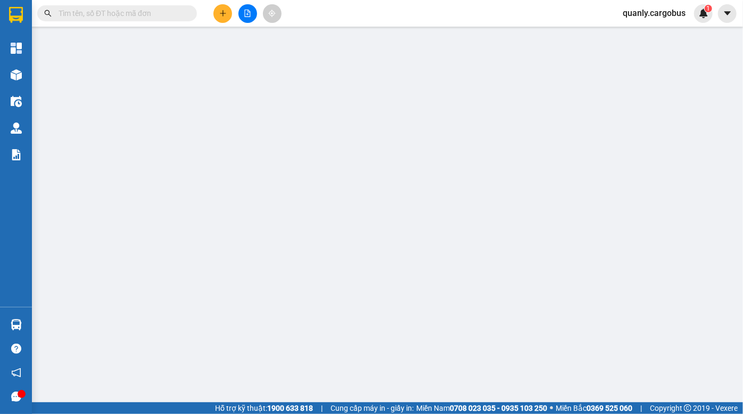
type input "0762396777"
type input "Tuấn"
checkbox input "true"
type input "viện dưỡng lão PL"
type input "0936105355"
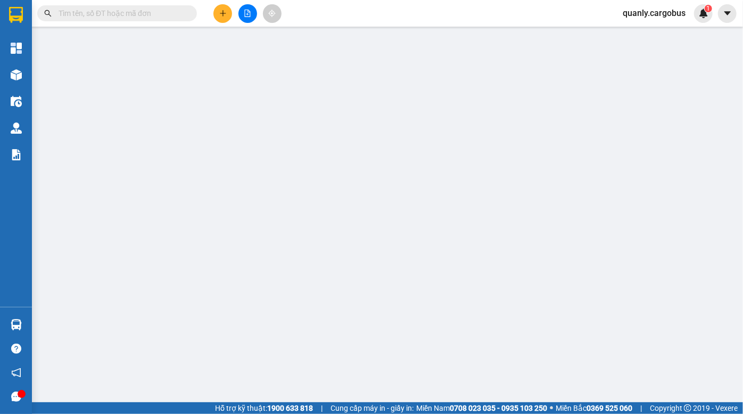
type input "0"
type input "120.000"
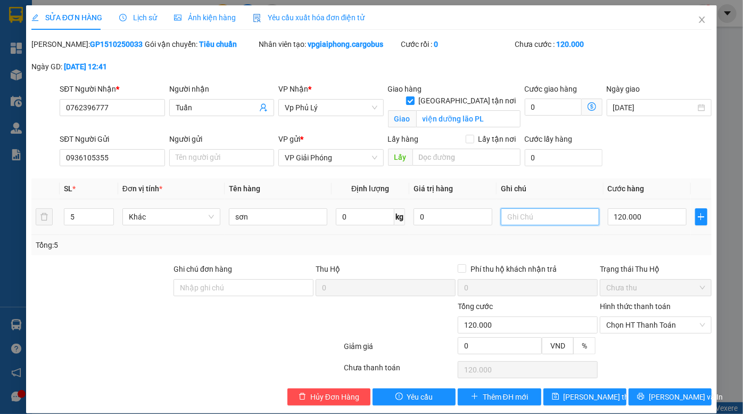
click at [539, 209] on input "text" at bounding box center [550, 216] width 99 height 17
type input "thu tiền luôn"
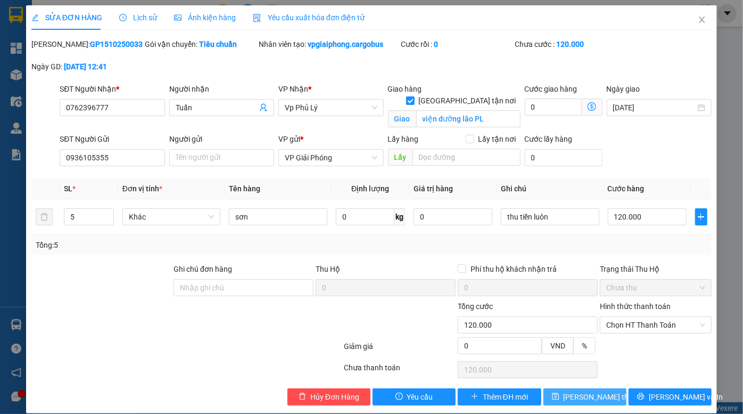
click at [579, 391] on span "Lưu thay đổi" at bounding box center [606, 397] width 85 height 12
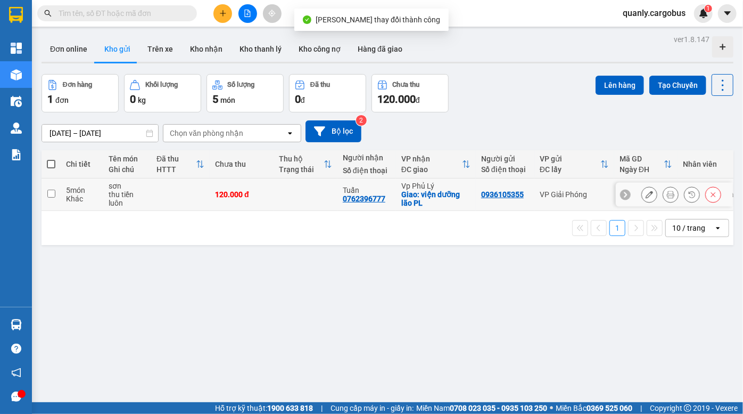
click at [689, 195] on icon at bounding box center [692, 194] width 7 height 7
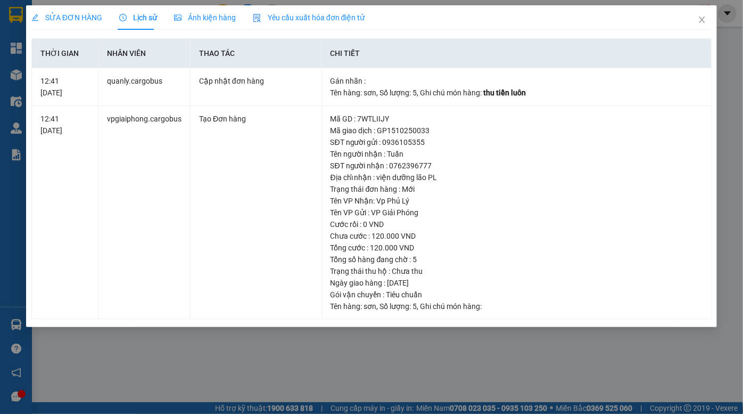
click at [204, 20] on span "Ảnh kiện hàng" at bounding box center [205, 17] width 62 height 9
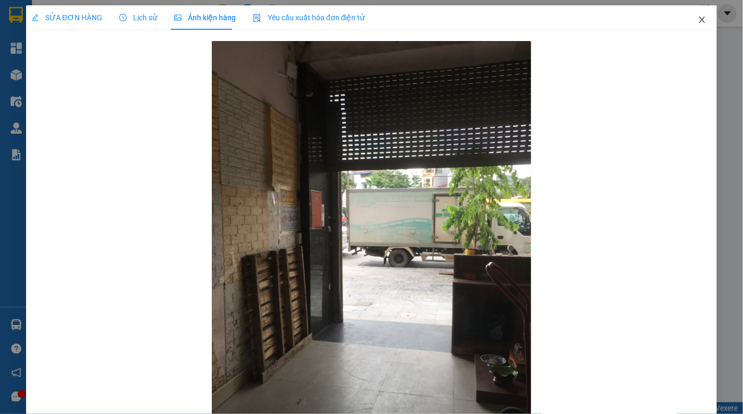
click at [699, 21] on icon "close" at bounding box center [702, 20] width 6 height 6
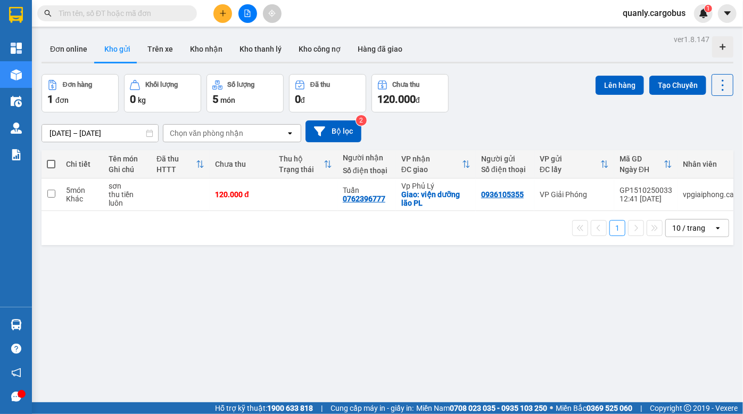
click at [535, 127] on div "13/10/2025 – 15/10/2025 Press the down arrow key to interact with the calendar …" at bounding box center [388, 131] width 692 height 22
click at [521, 114] on div "13/10/2025 – 15/10/2025 Press the down arrow key to interact with the calendar …" at bounding box center [388, 131] width 692 height 38
click at [521, 84] on div "Đơn hàng 1 đơn Khối lượng 0 kg Số lượng 5 món Đã thu 0 đ Chưa thu 120.000 đ Lên…" at bounding box center [388, 93] width 692 height 38
